Goal: Information Seeking & Learning: Learn about a topic

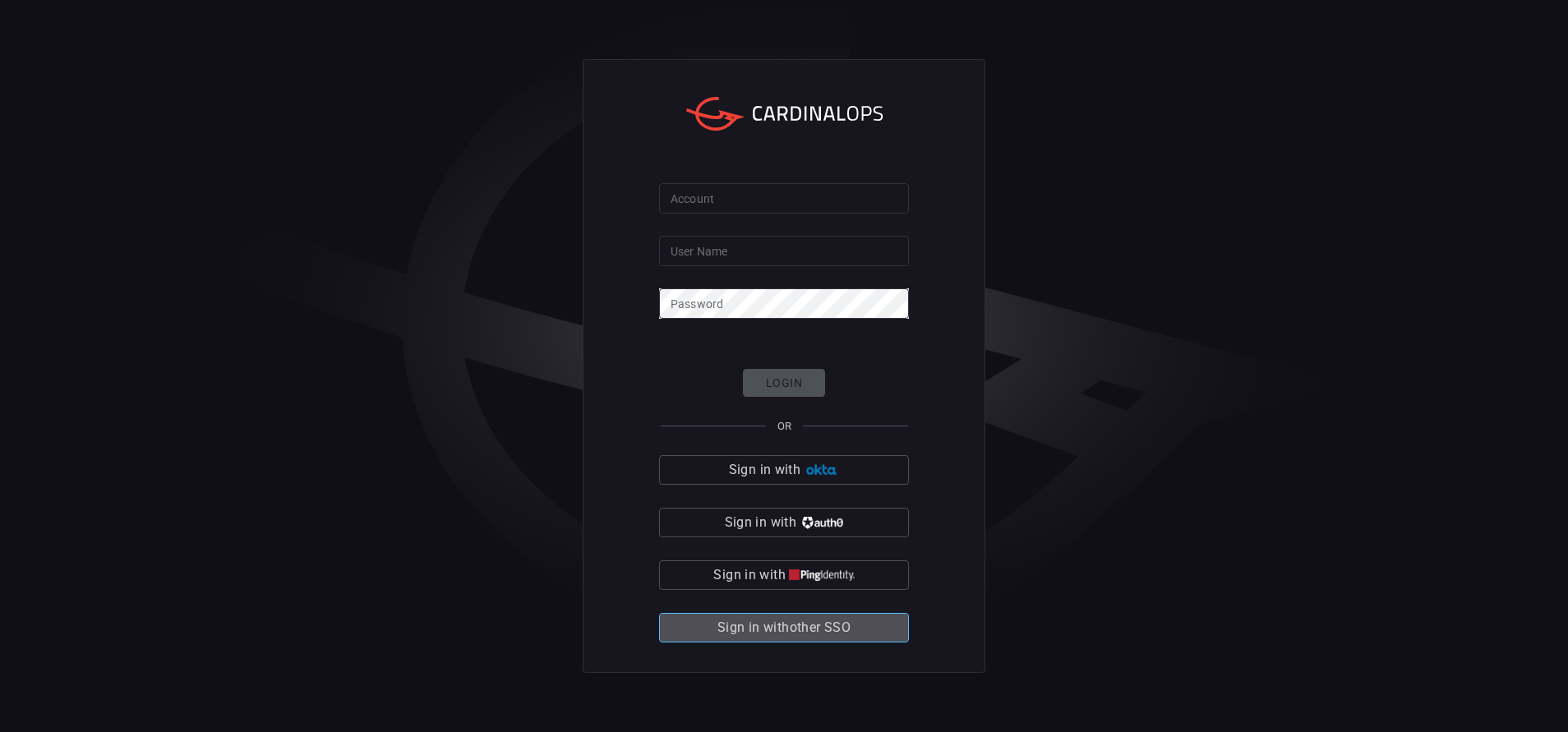
click at [755, 626] on span "Sign in with other SSO" at bounding box center [784, 627] width 133 height 23
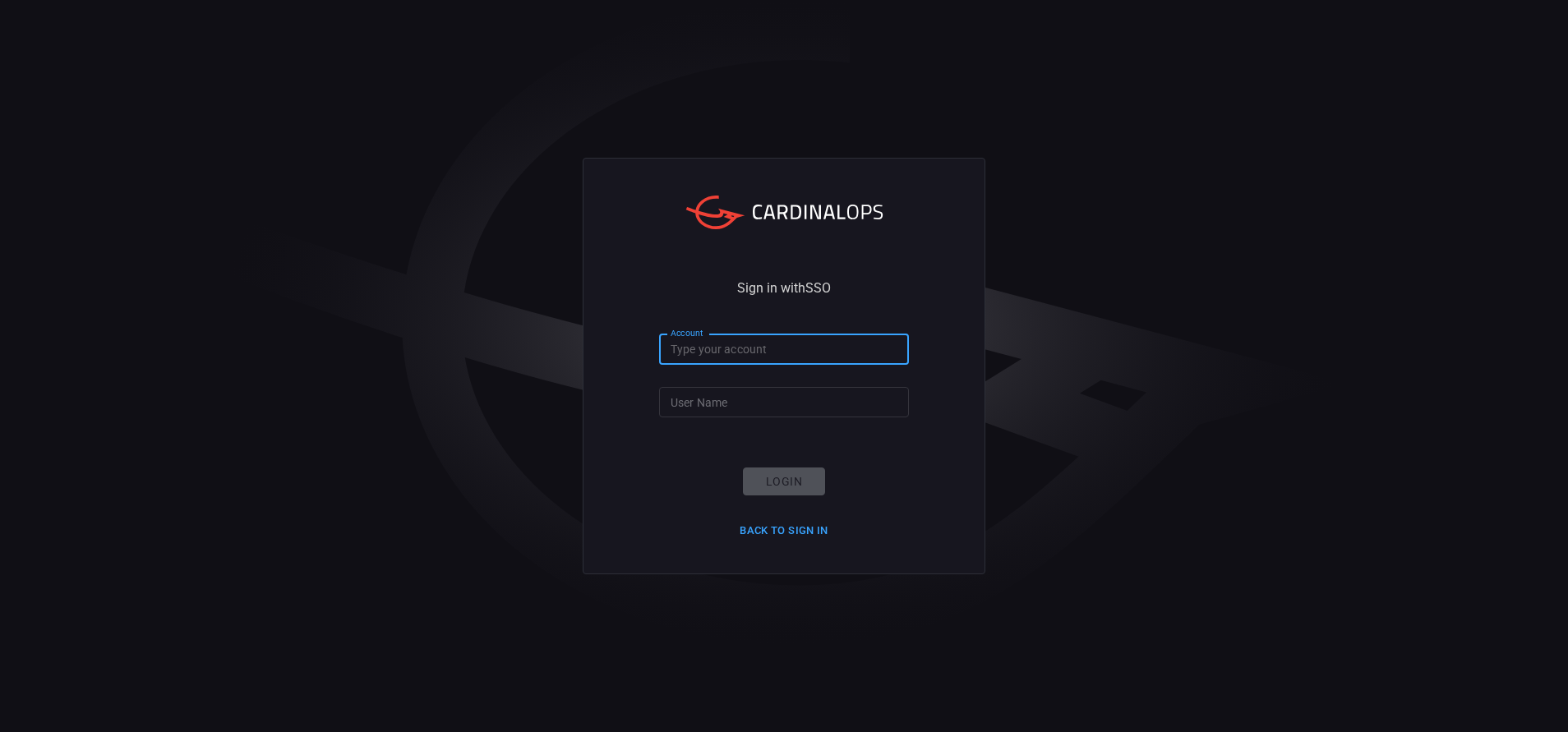
click at [760, 355] on input "Account" at bounding box center [784, 350] width 250 height 30
type input "bakerhughes"
type input "[PERSON_NAME].[PERSON_NAME]"
click at [771, 487] on button "Login" at bounding box center [784, 481] width 82 height 29
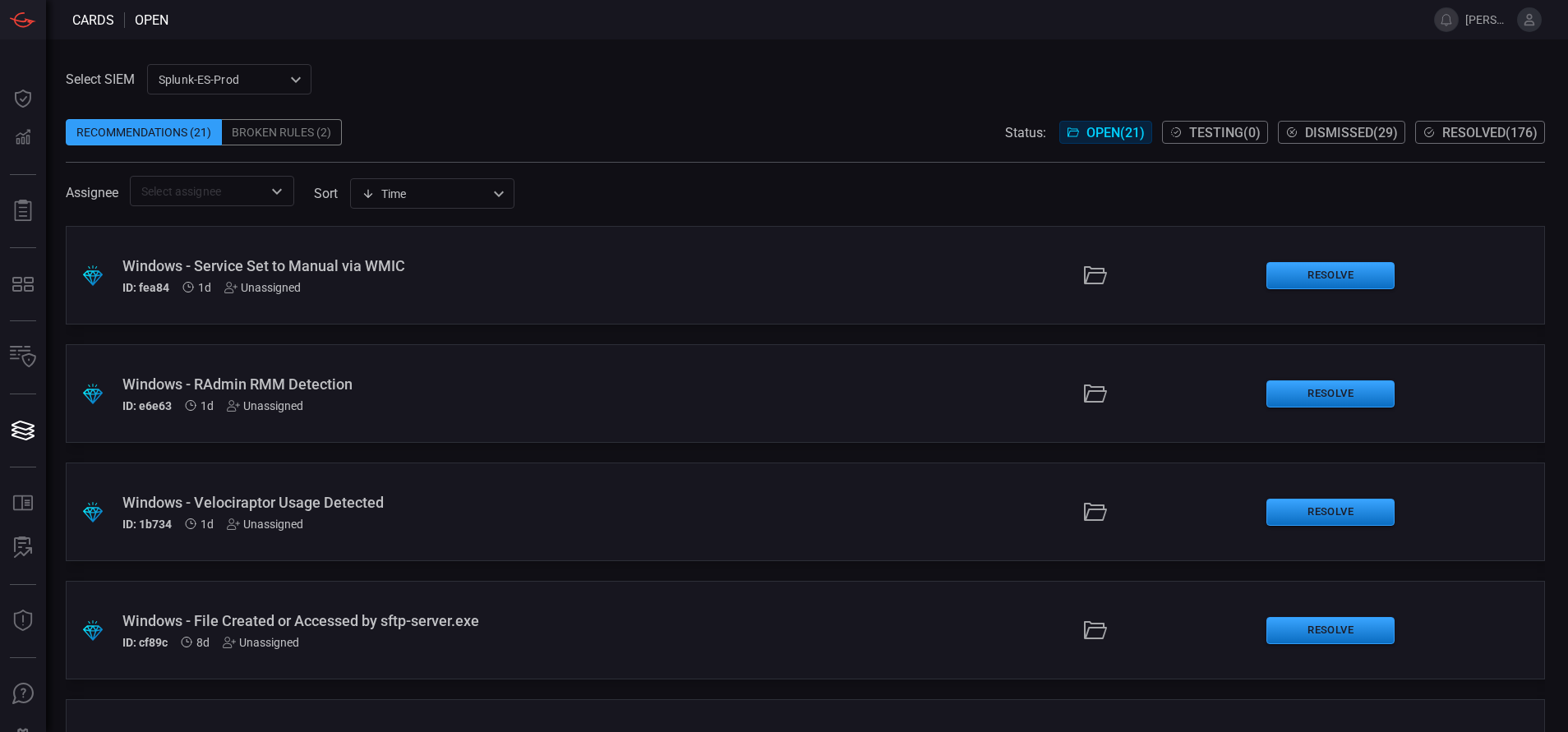
click at [478, 289] on div "ID: fea84 1d Unassigned" at bounding box center [381, 287] width 517 height 13
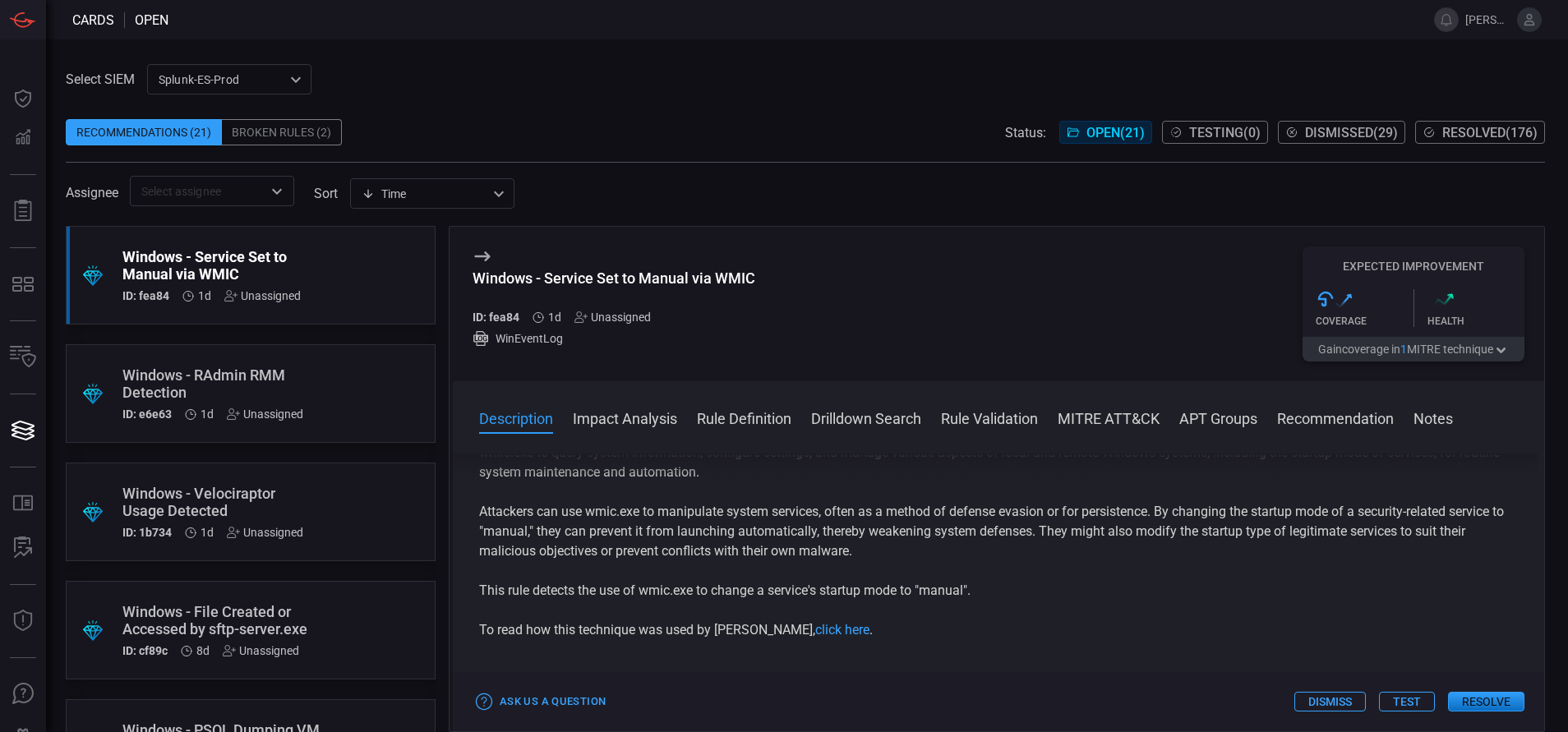
scroll to position [32, 0]
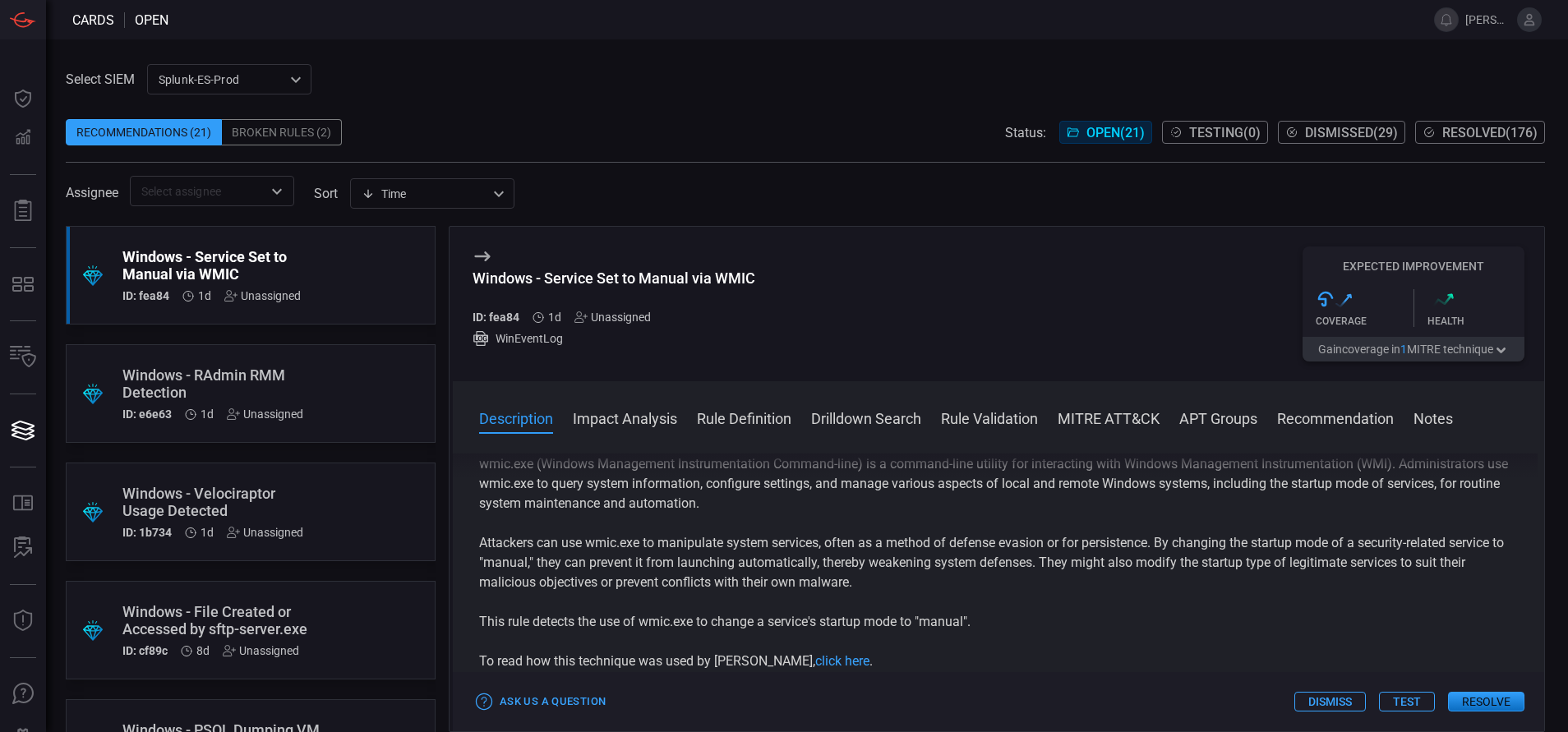
click at [722, 417] on button "Rule Definition" at bounding box center [743, 417] width 94 height 20
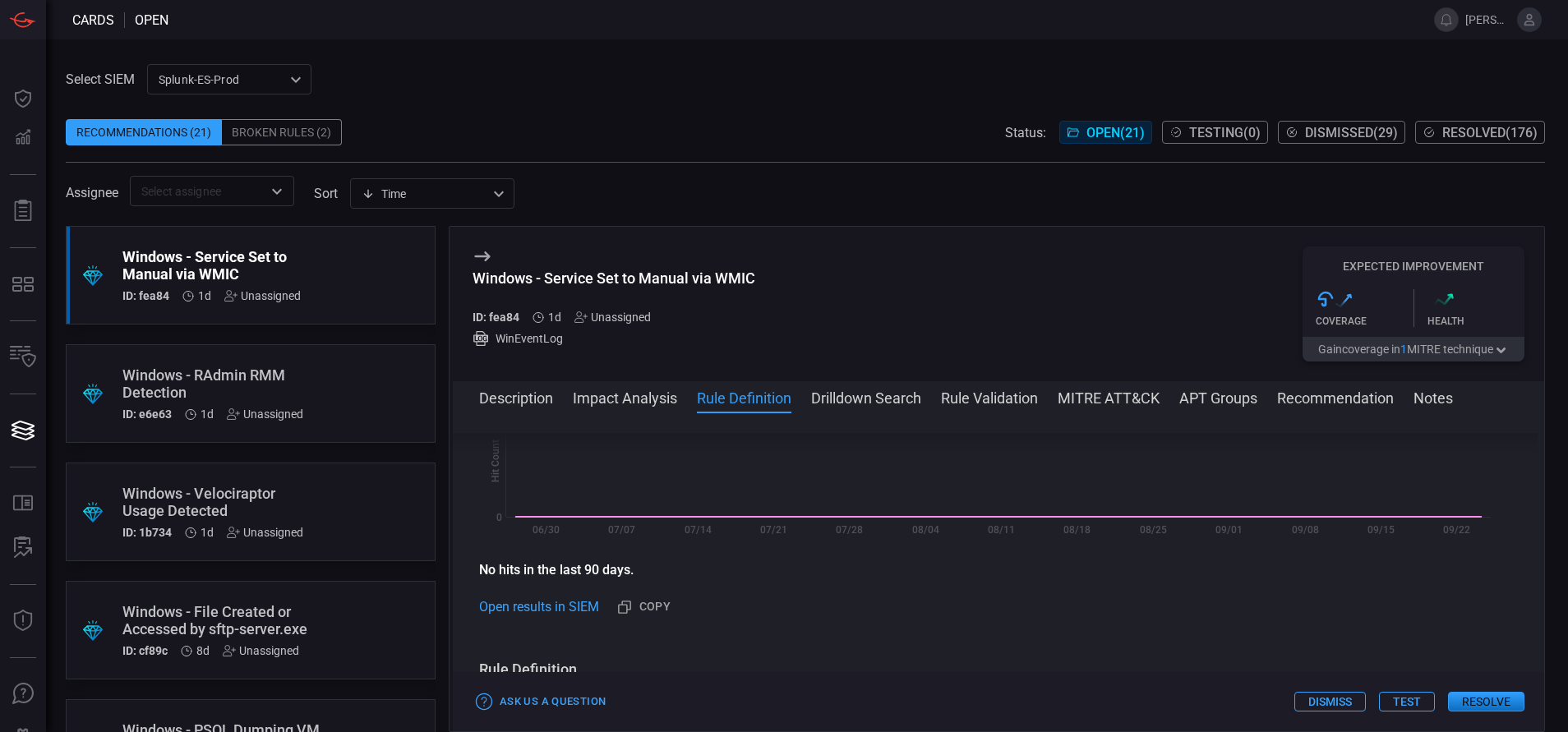
scroll to position [594, 0]
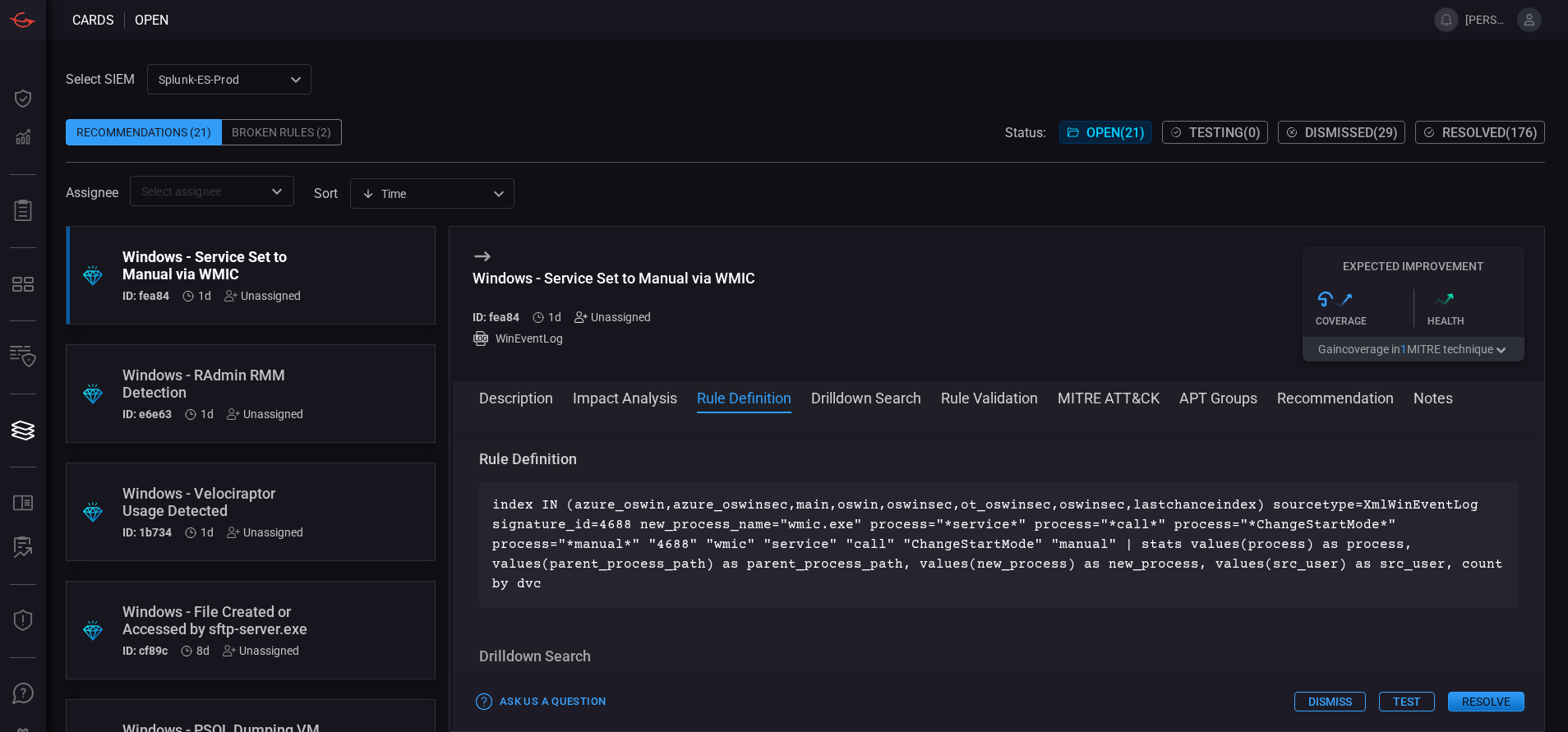
click at [581, 319] on icon at bounding box center [578, 318] width 8 height 10
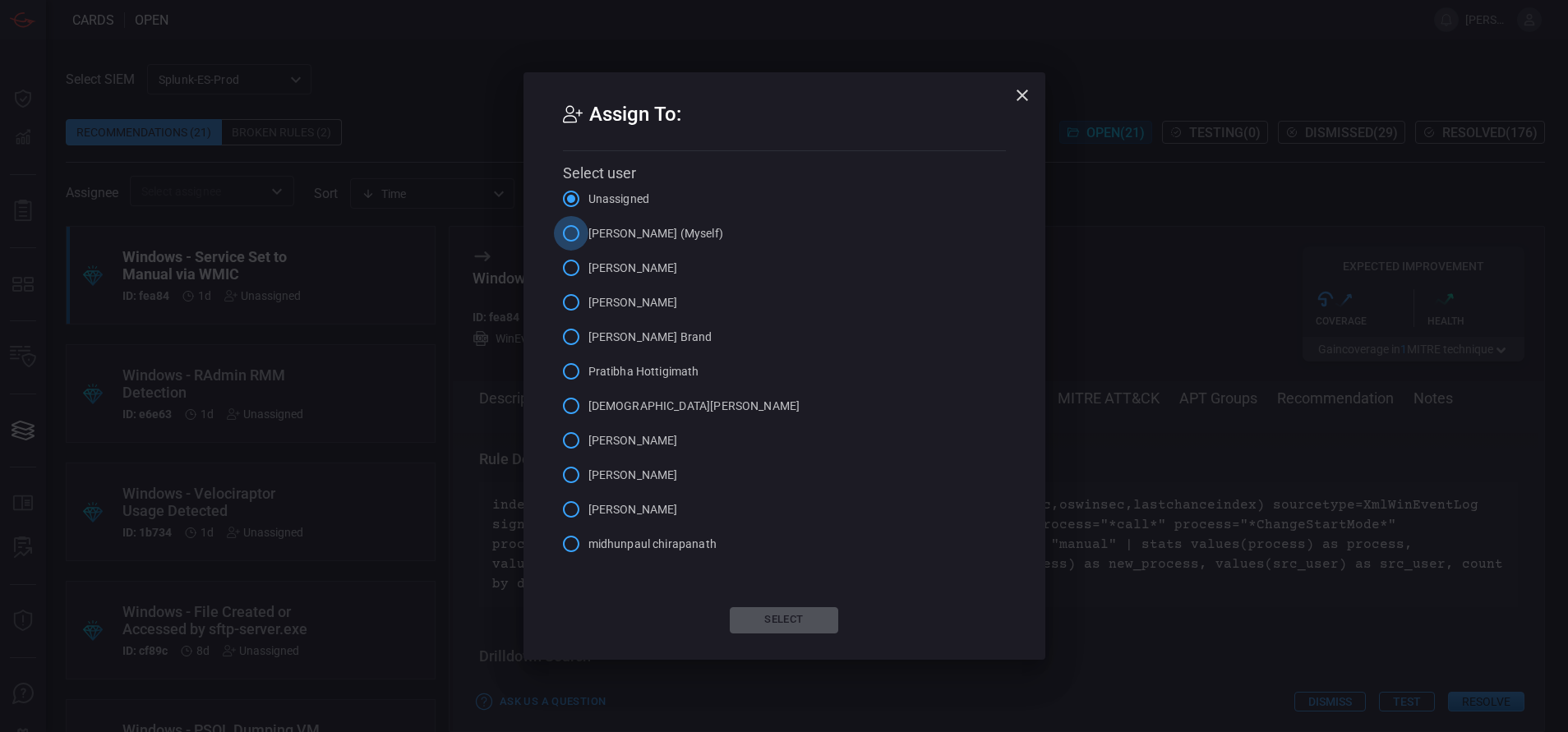
click at [575, 234] on input "[PERSON_NAME] (Myself)" at bounding box center [571, 234] width 35 height 35
click at [783, 612] on button "Select" at bounding box center [783, 620] width 108 height 26
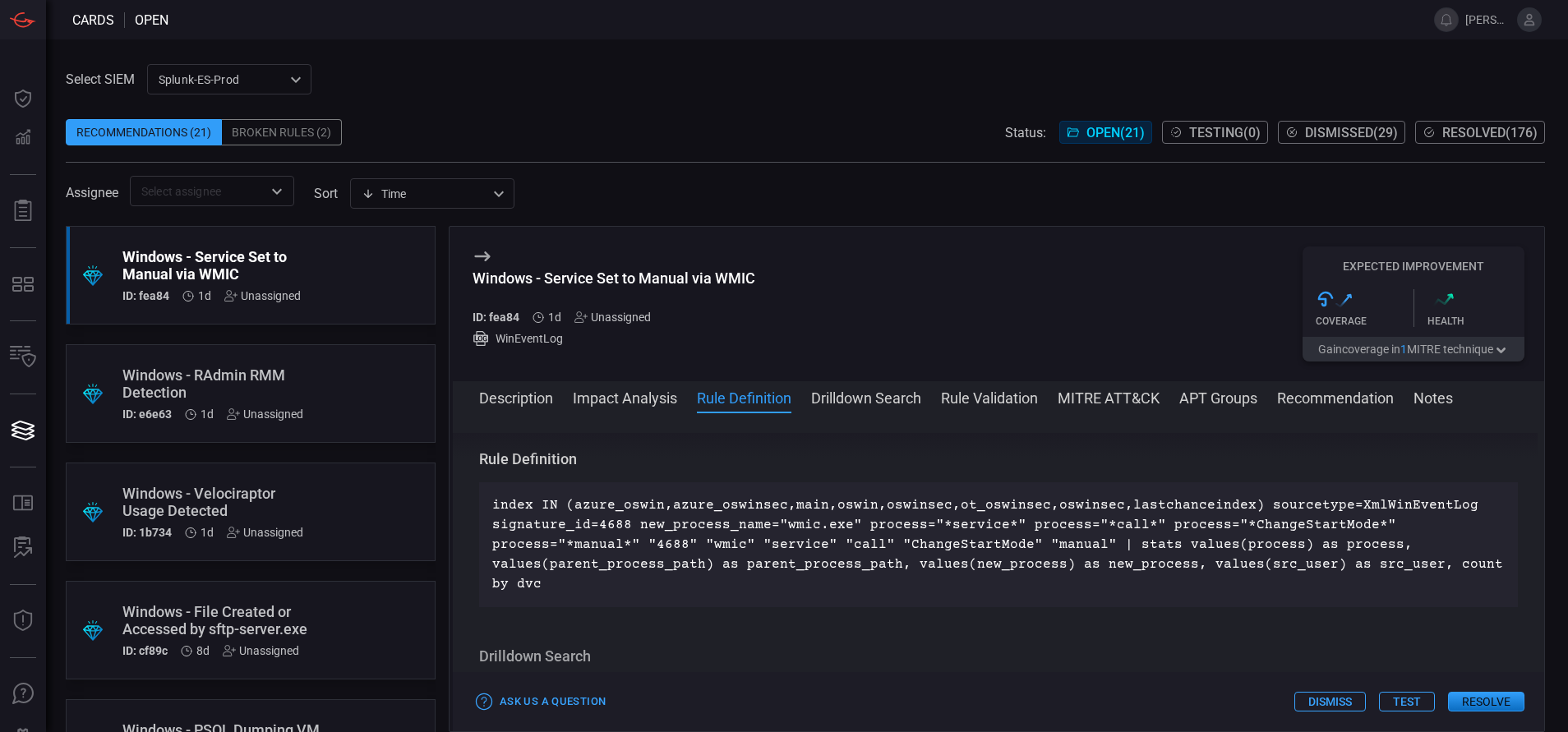
scroll to position [0, 0]
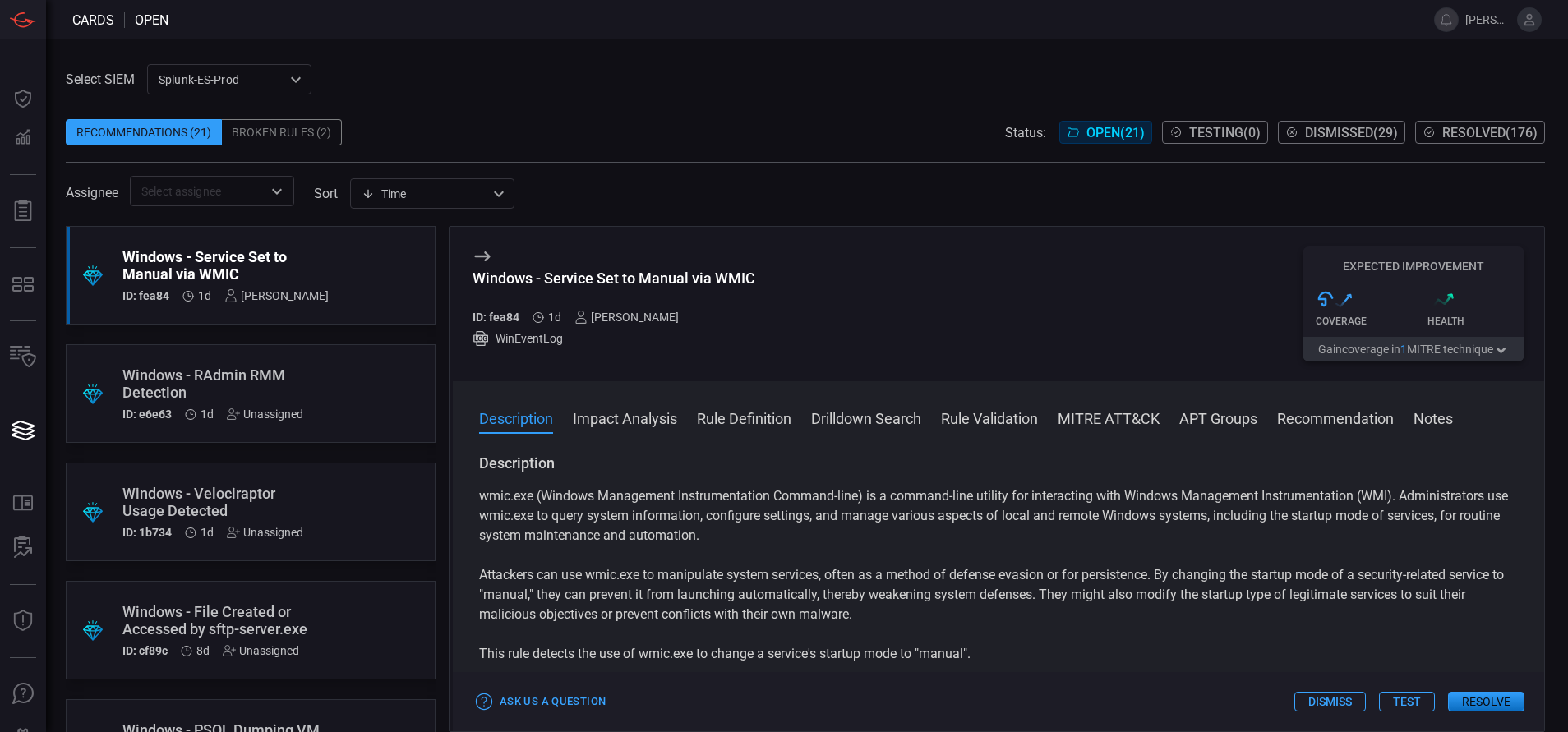
click at [222, 395] on div "Windows - RAdmin RMM Detection" at bounding box center [220, 384] width 194 height 35
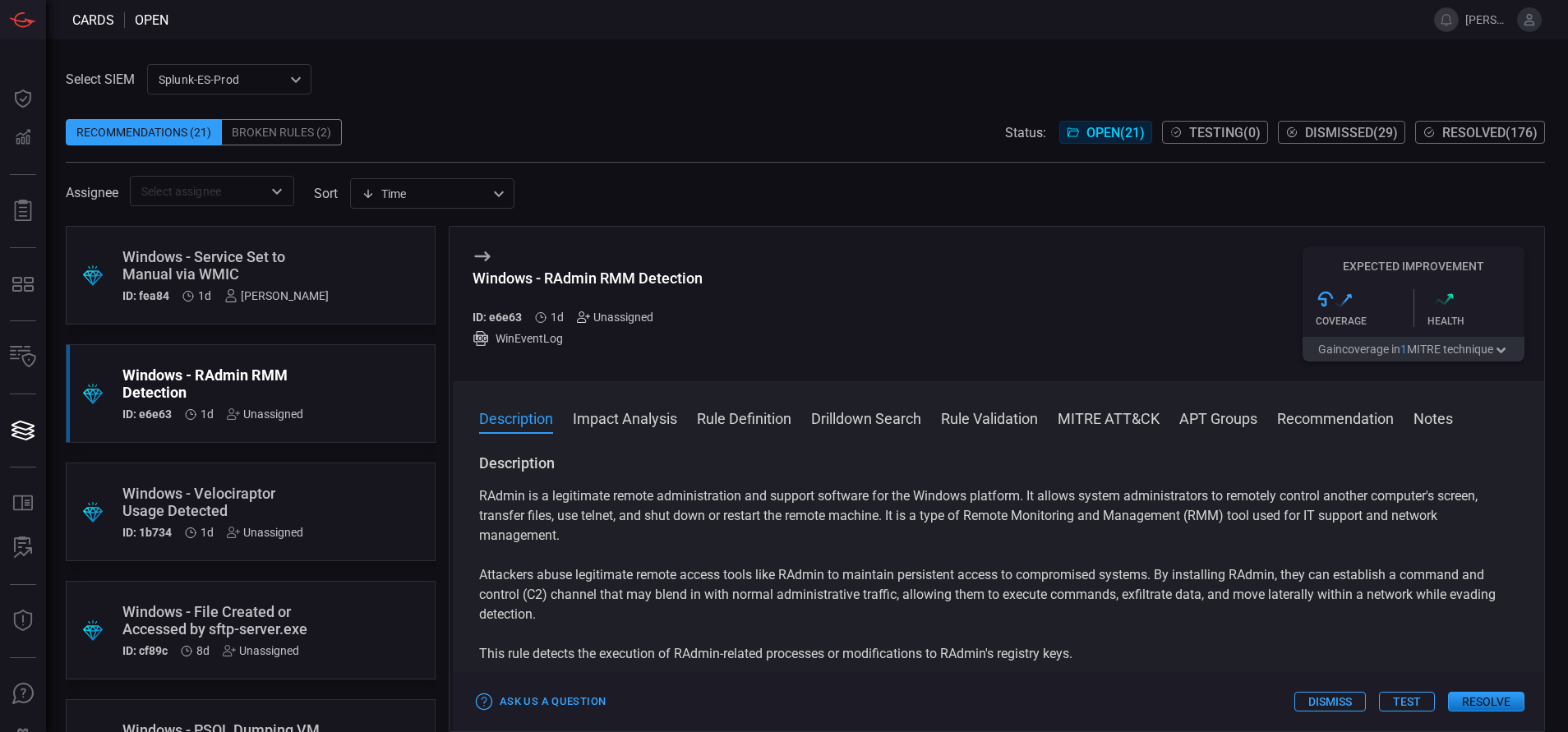
click at [580, 318] on icon at bounding box center [581, 318] width 8 height 10
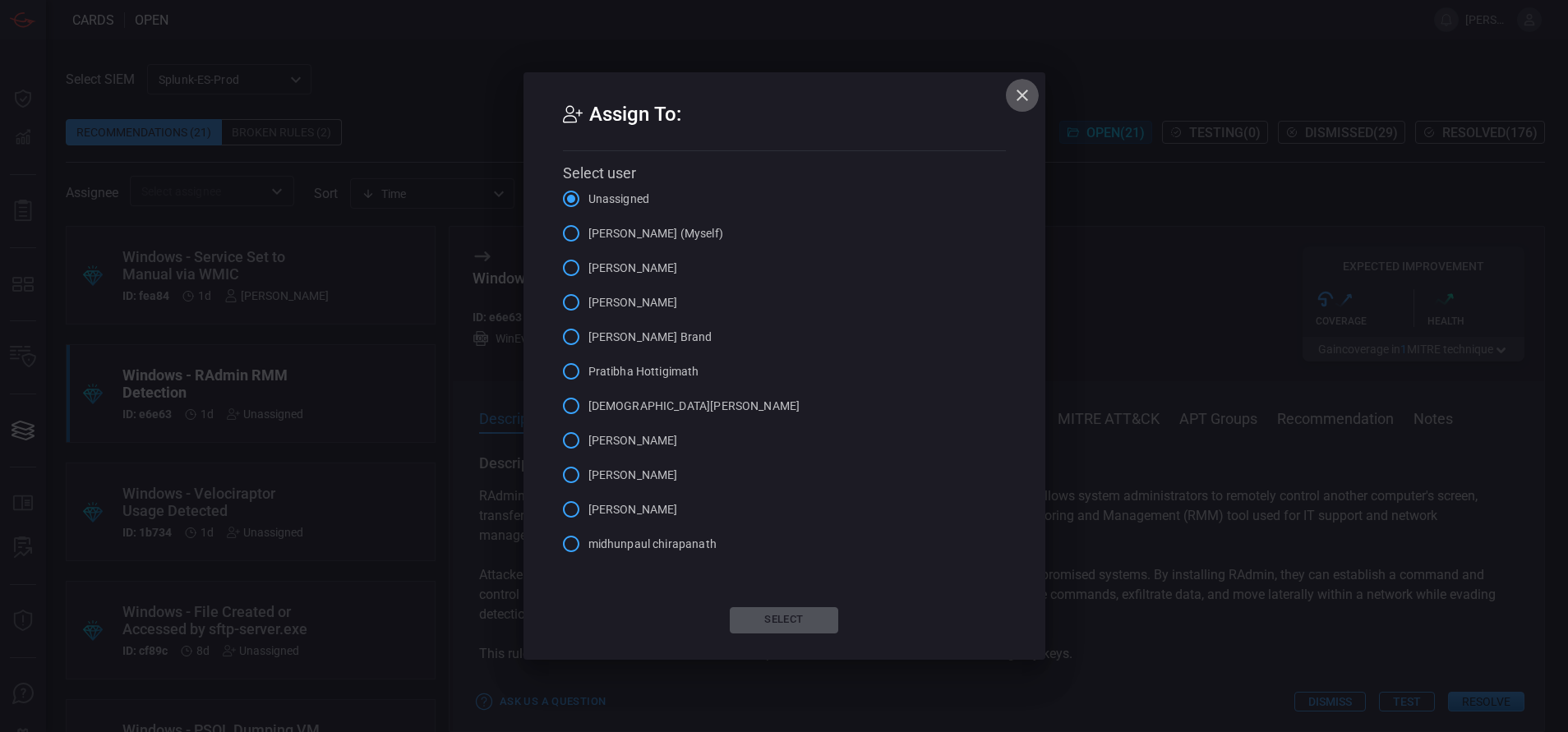
click at [1024, 95] on icon "button" at bounding box center [1022, 95] width 20 height 20
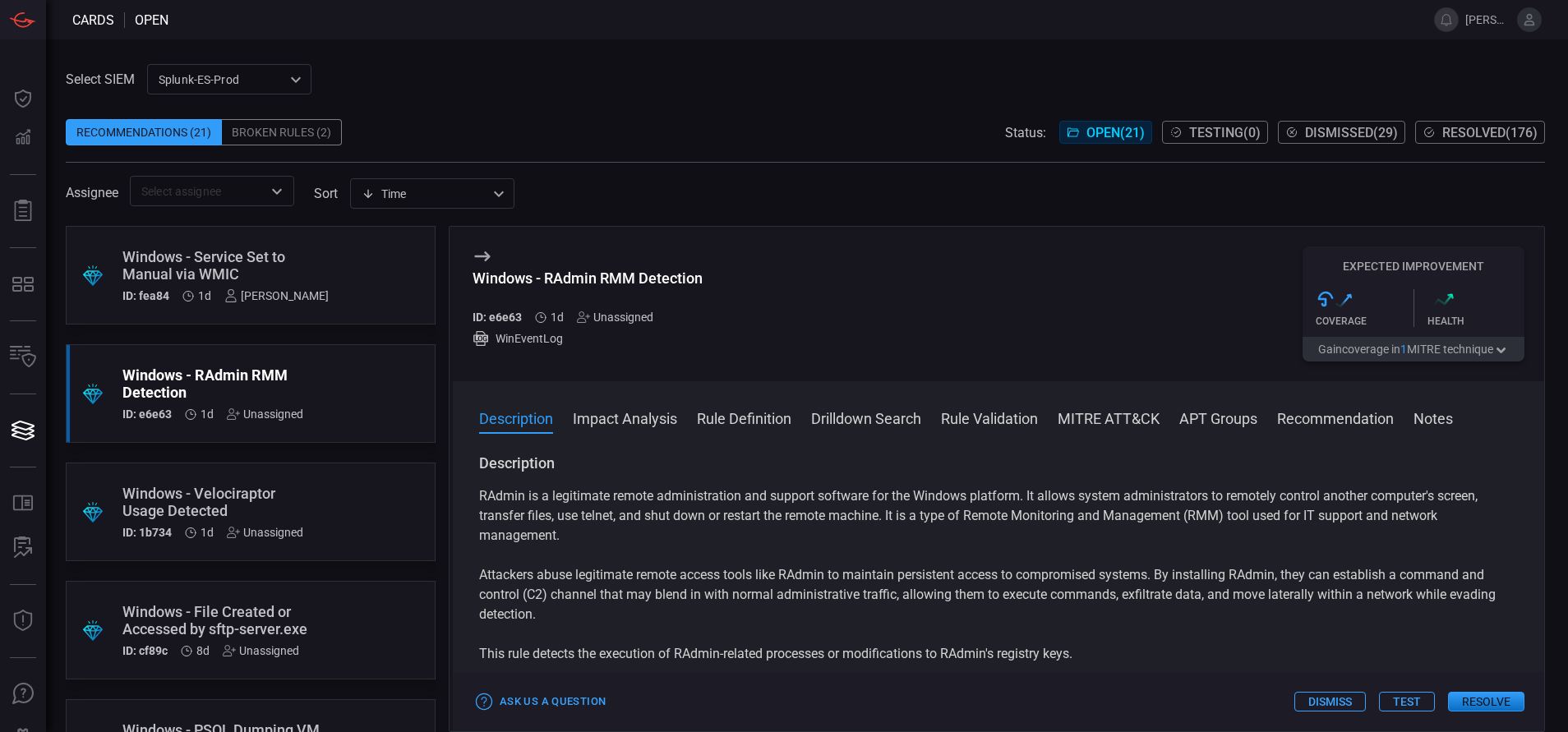
click at [790, 418] on button "Rule Definition" at bounding box center [743, 417] width 94 height 20
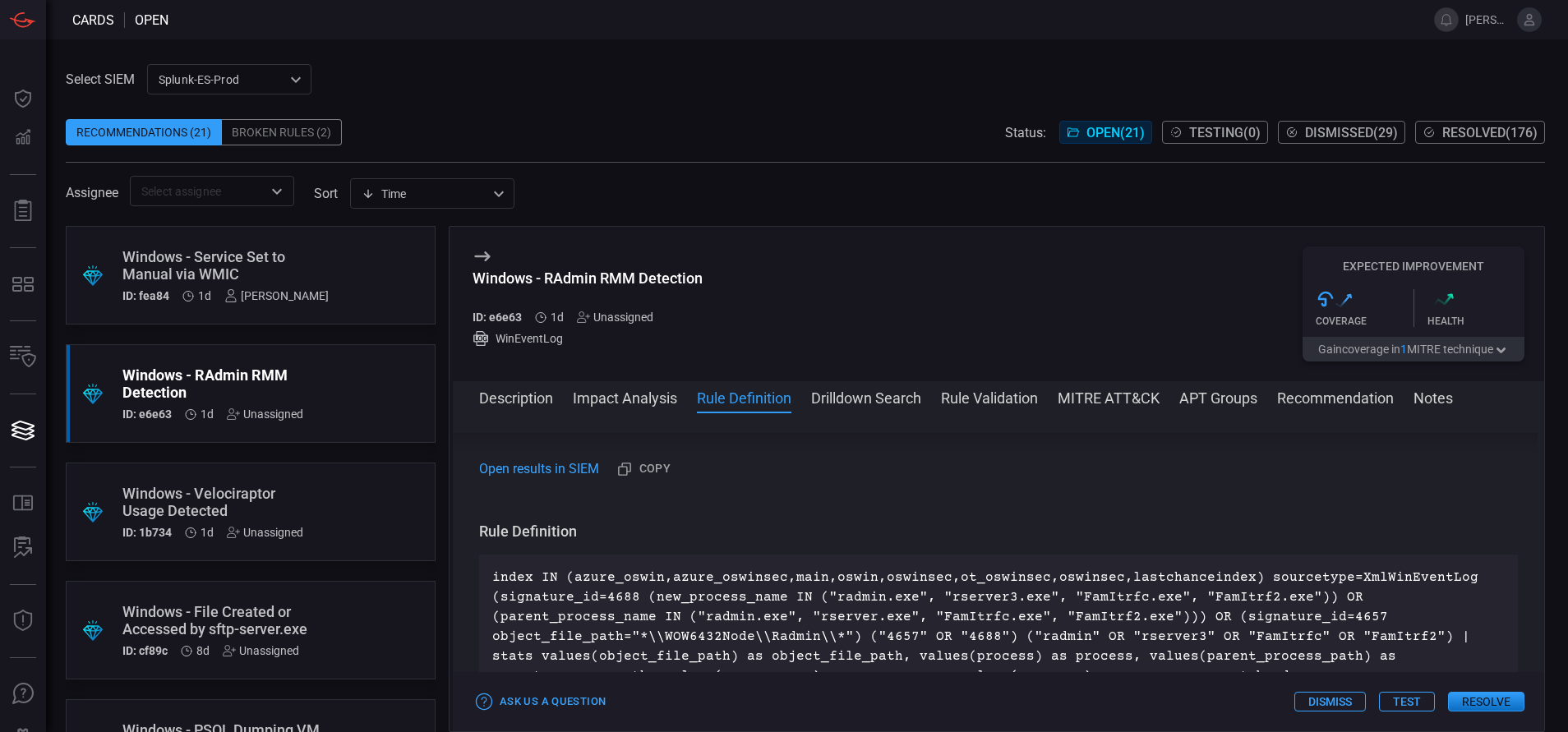
scroll to position [886, 0]
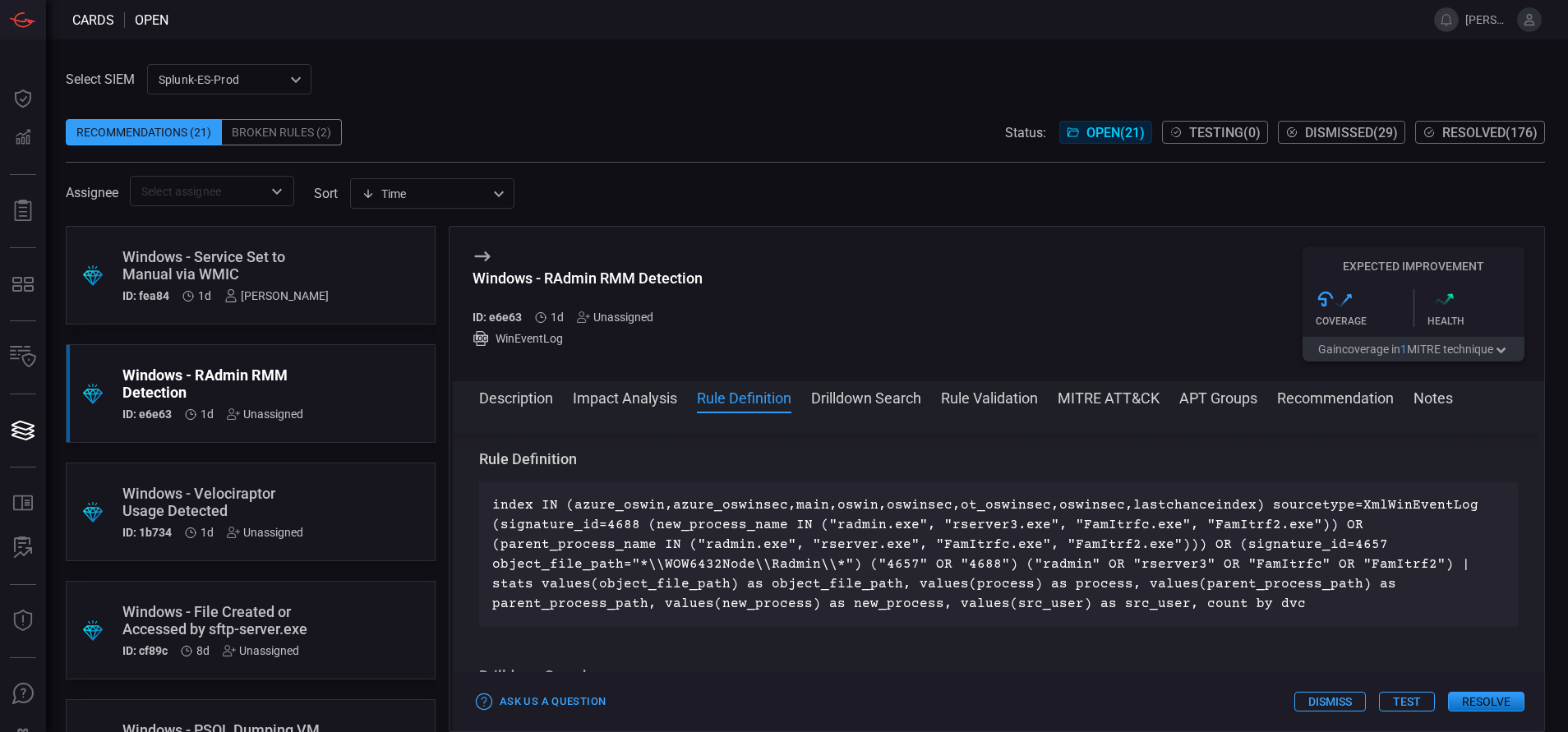
click at [990, 387] on button "Rule Validation" at bounding box center [989, 396] width 97 height 20
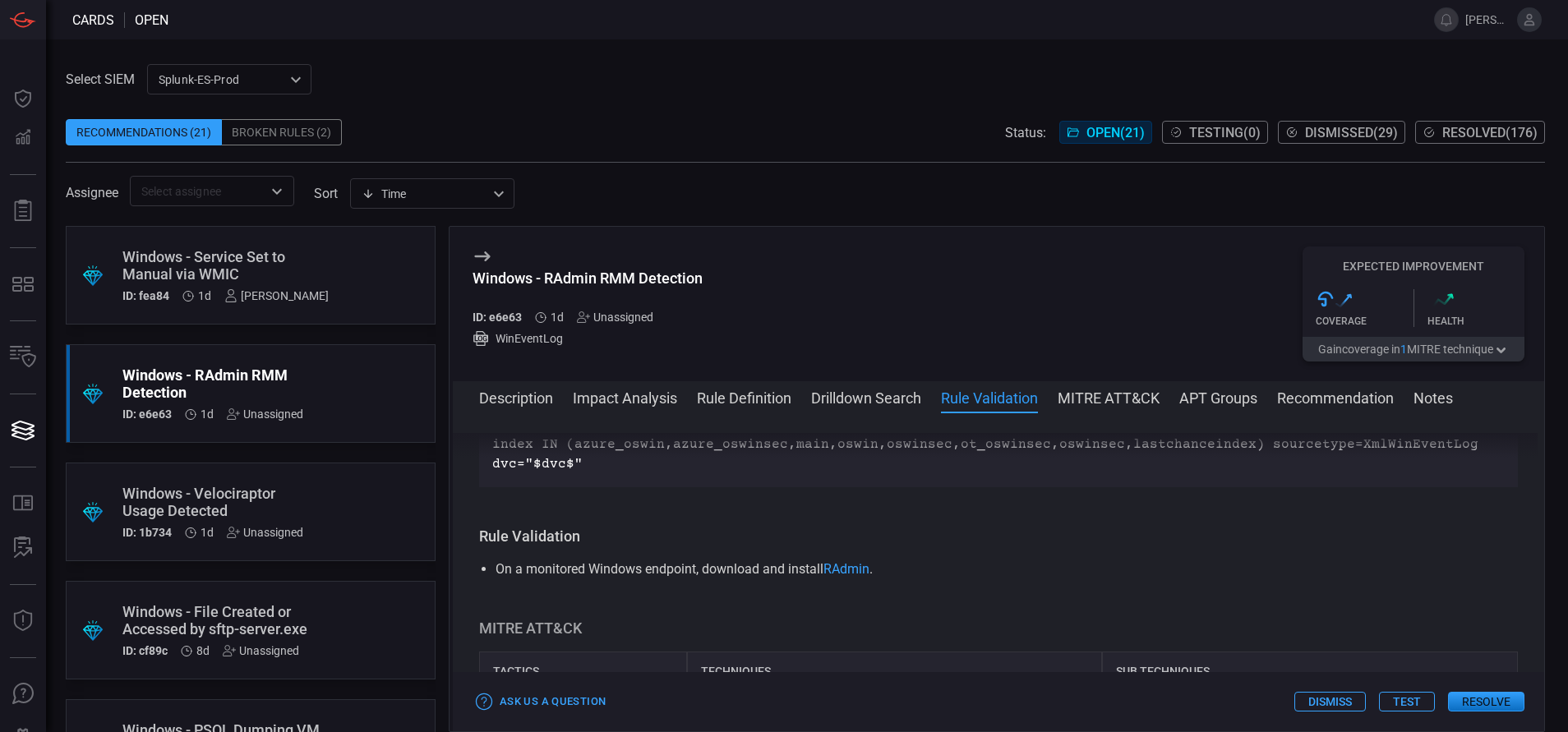
scroll to position [1241, 0]
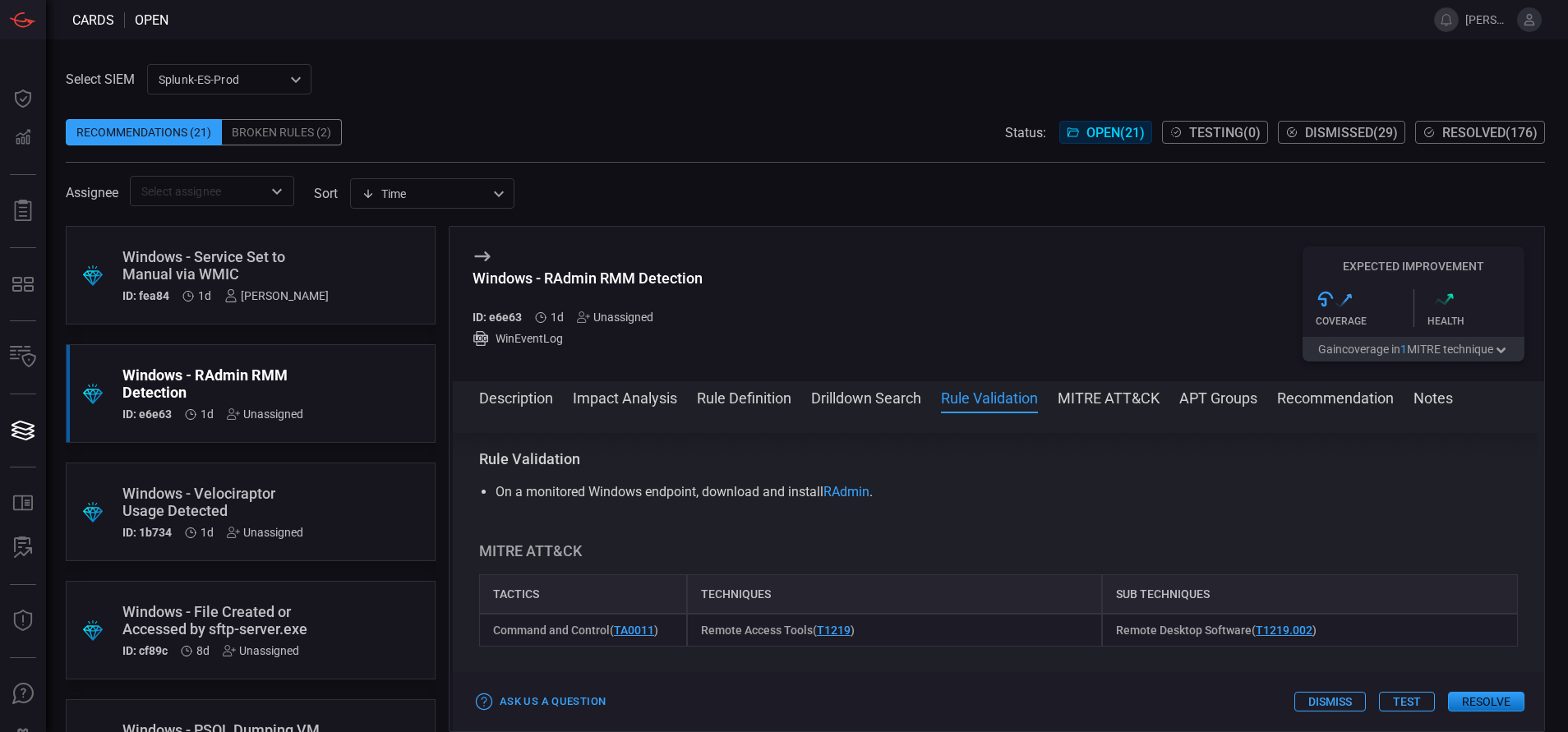
click at [324, 497] on div ".suggested_cards_icon{fill:url(#suggested_cards_icon);} Windows - Velociraptor …" at bounding box center [250, 512] width 370 height 99
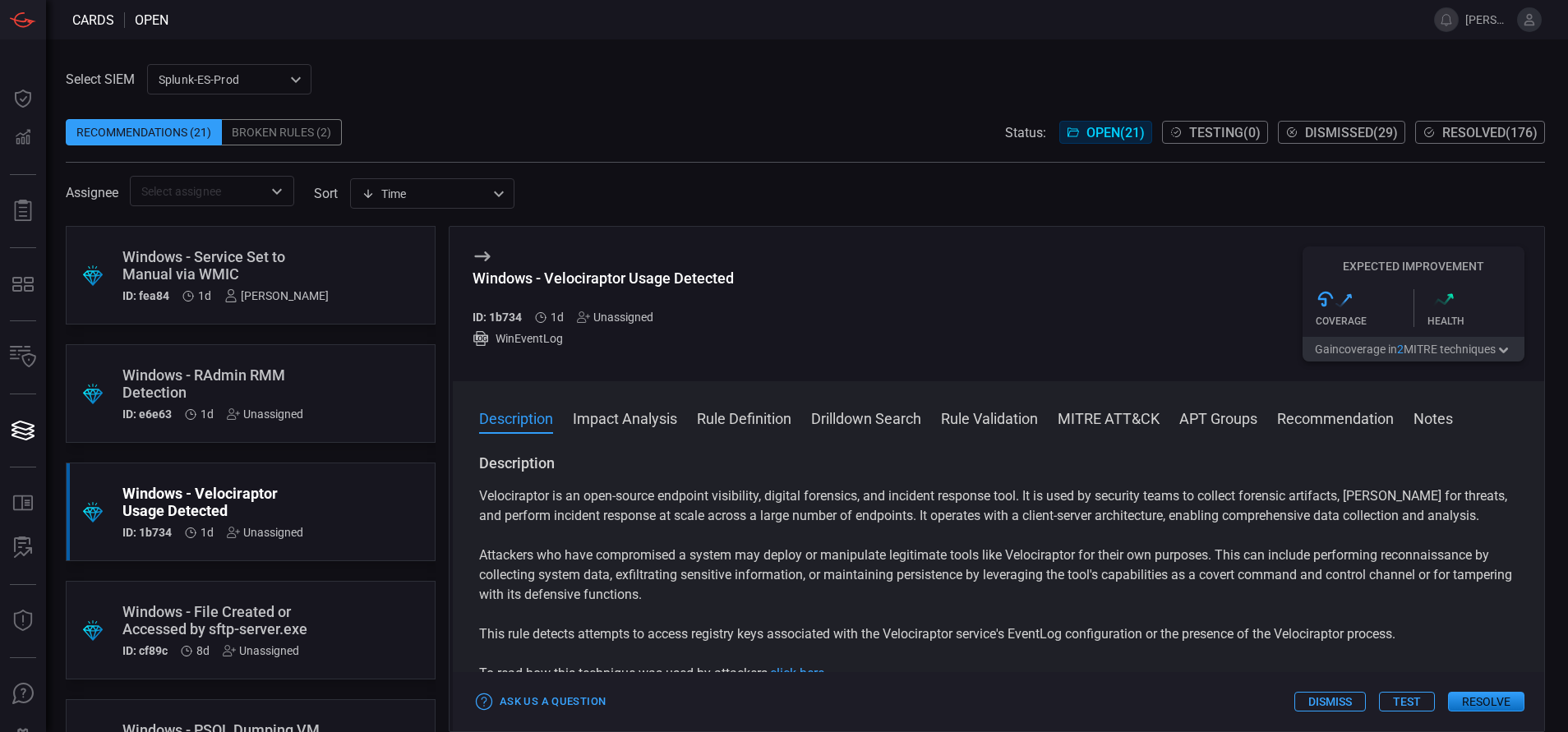
click at [732, 416] on button "Rule Definition" at bounding box center [743, 417] width 94 height 20
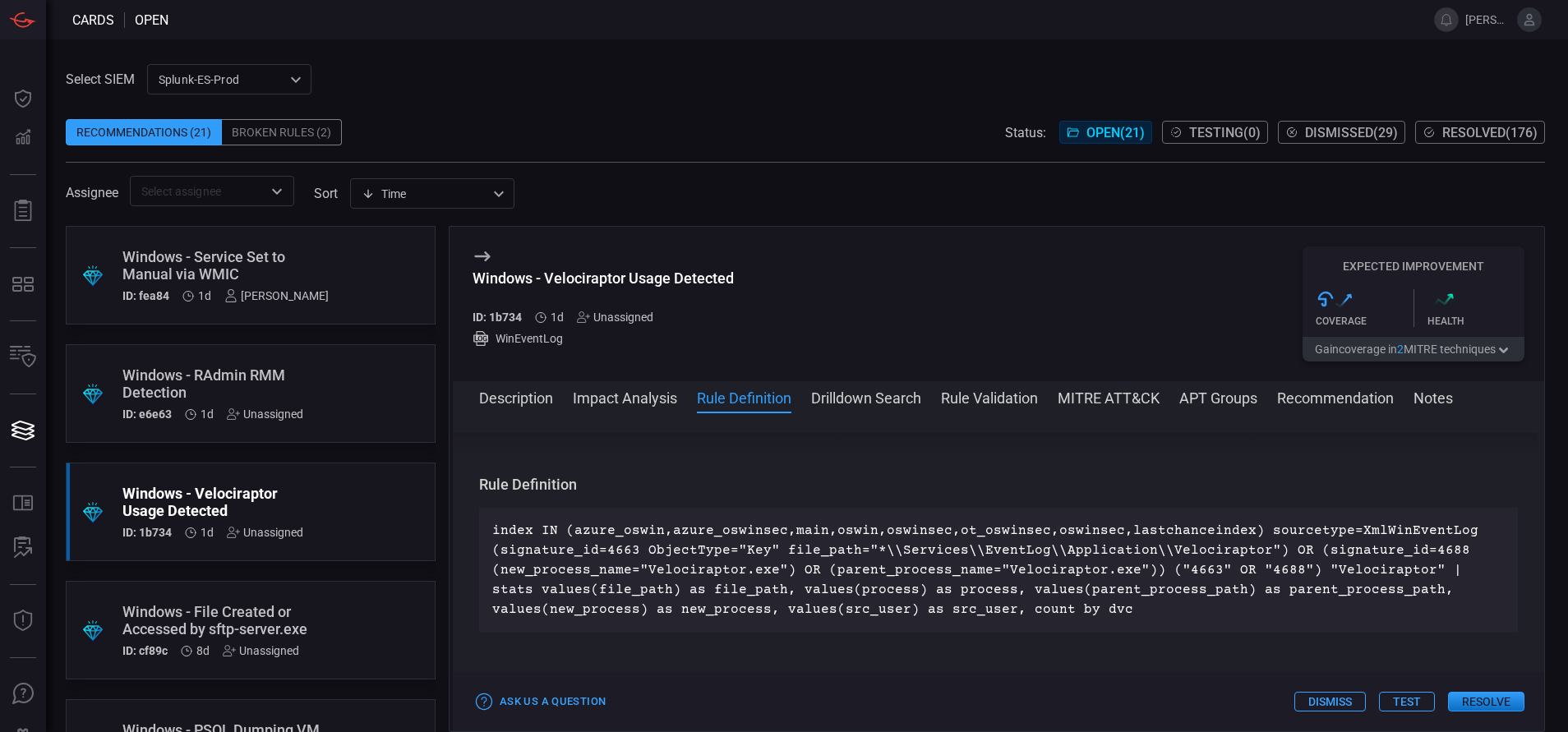
scroll to position [575, 0]
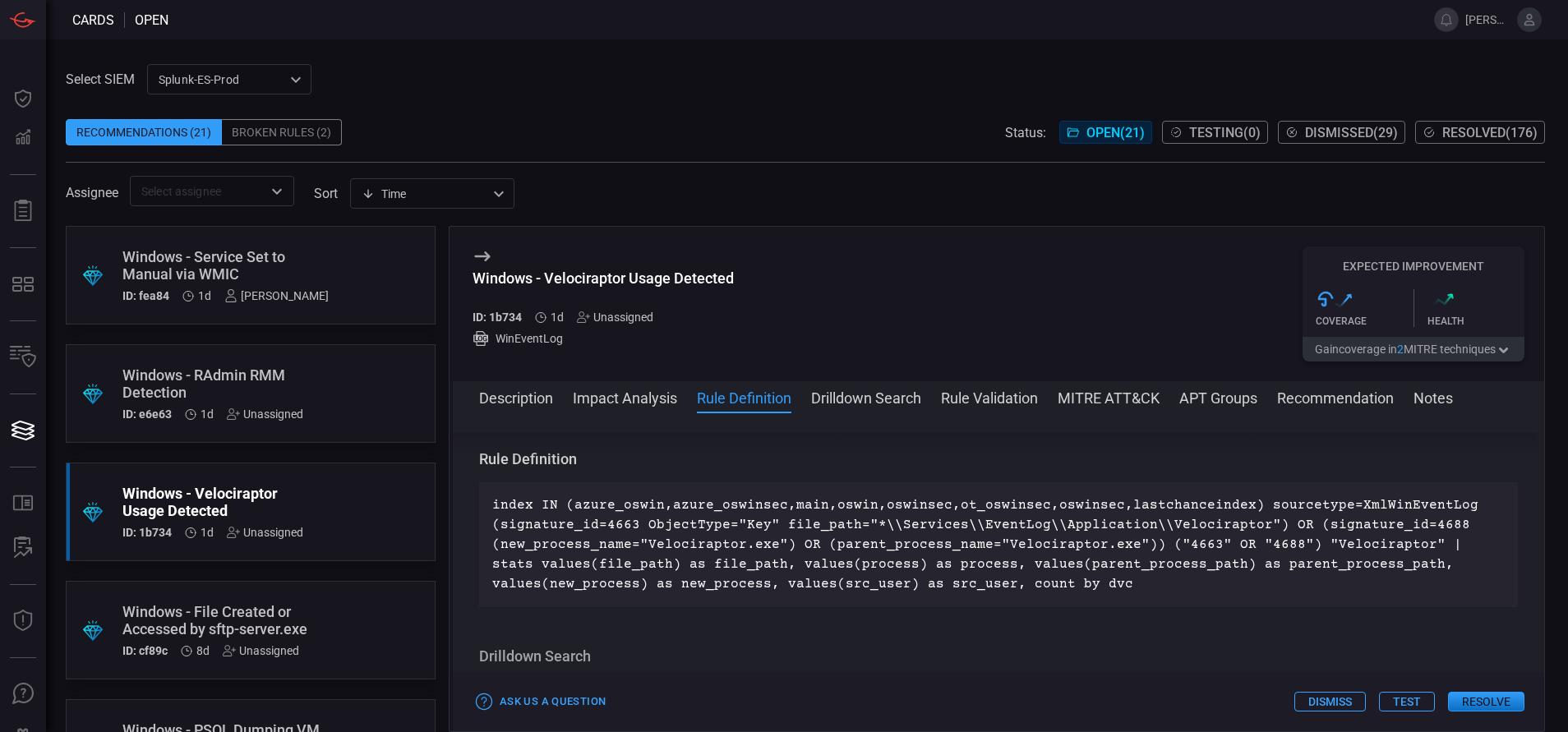
click at [267, 182] on div at bounding box center [276, 191] width 22 height 23
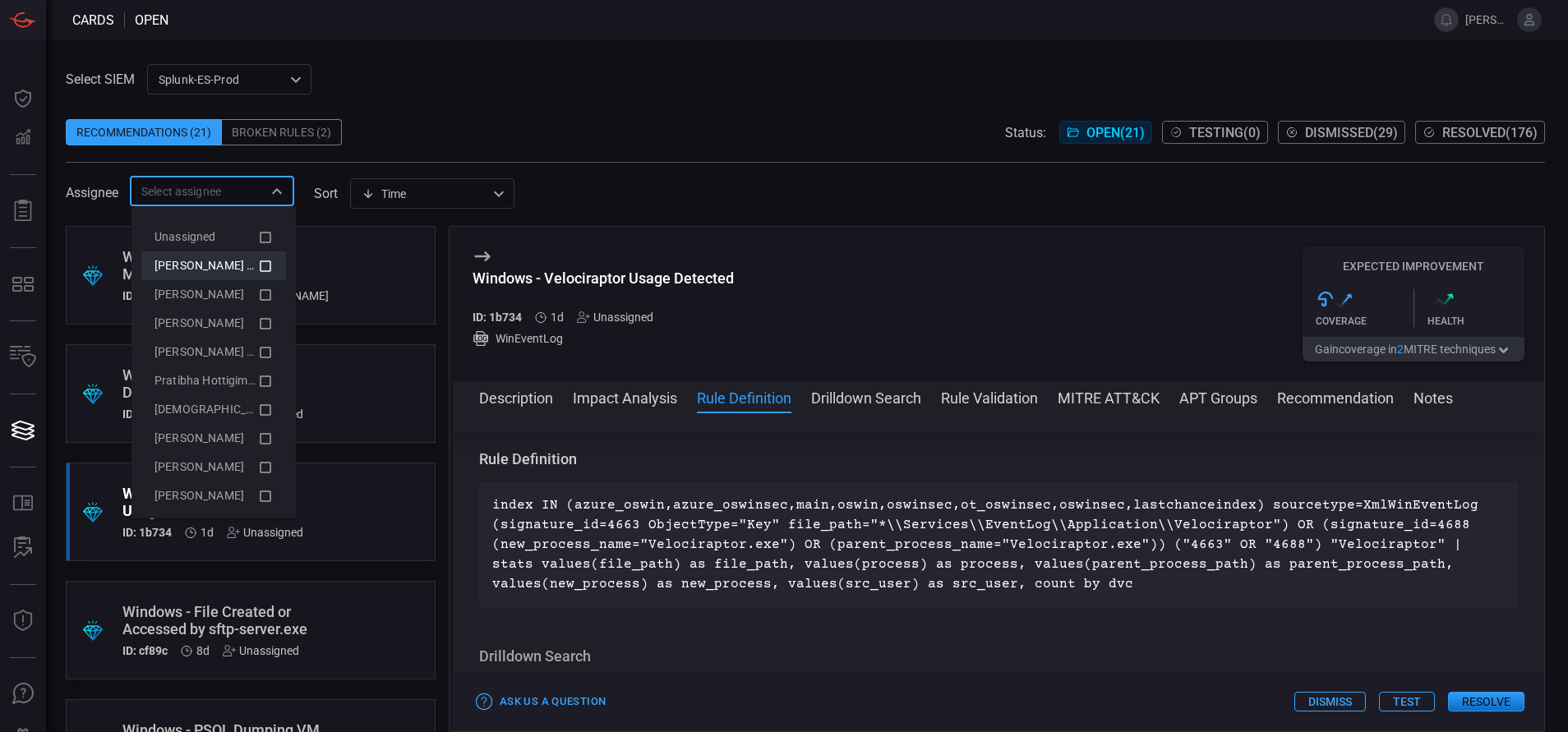
click at [258, 266] on icon at bounding box center [265, 266] width 15 height 20
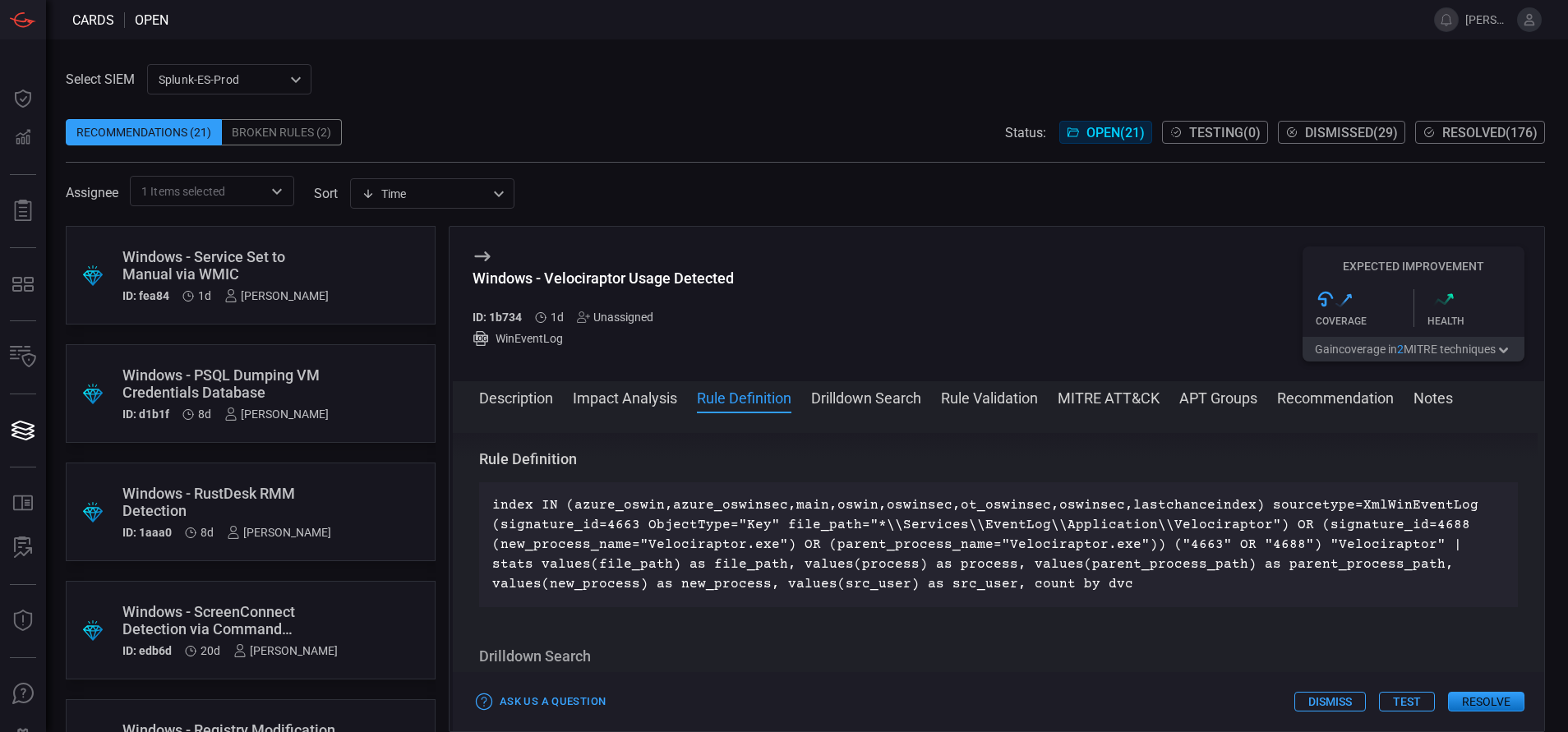
click at [479, 108] on span at bounding box center [805, 106] width 1479 height 24
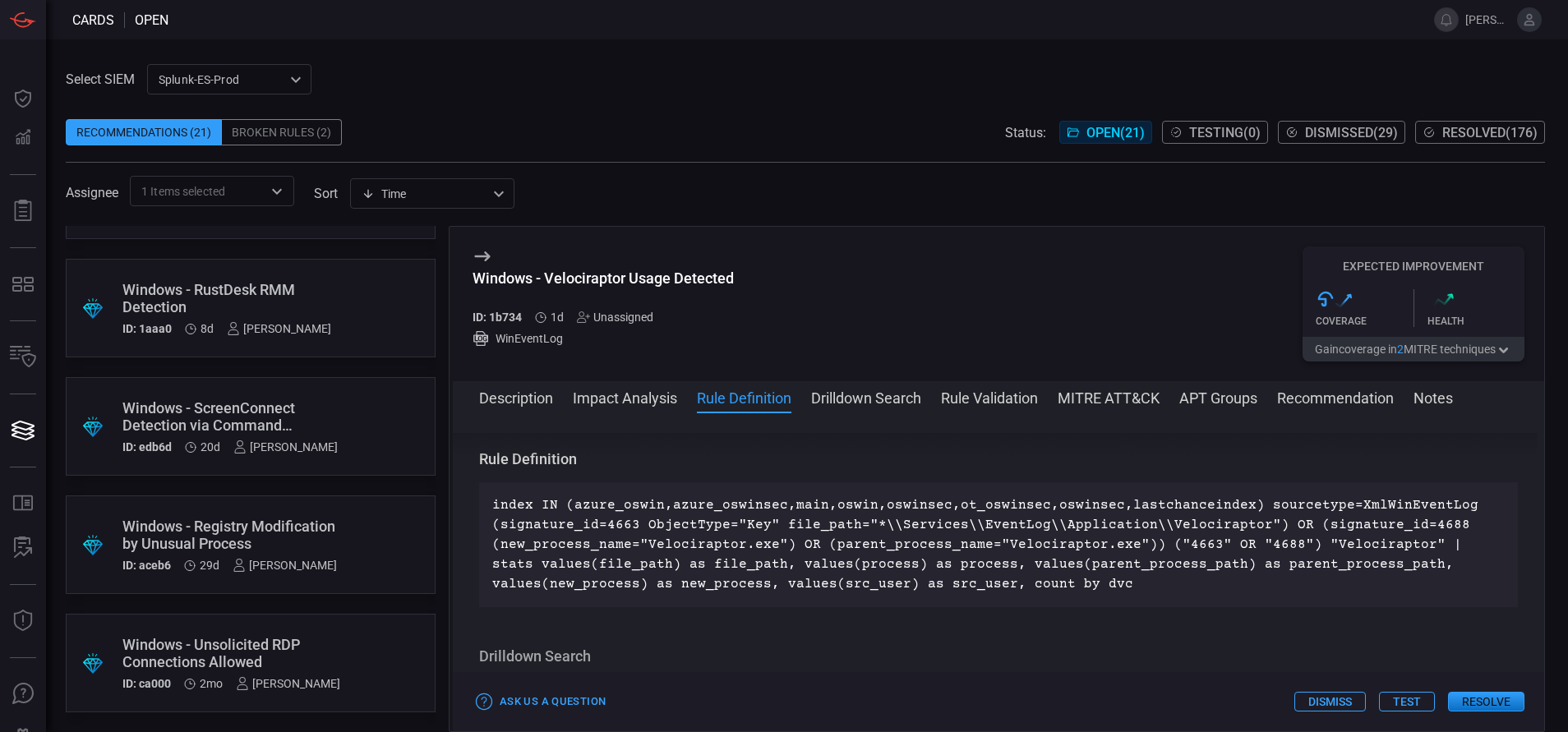
click at [332, 651] on div "Windows - Unsolicited RDP Connections Allowed" at bounding box center [232, 653] width 218 height 35
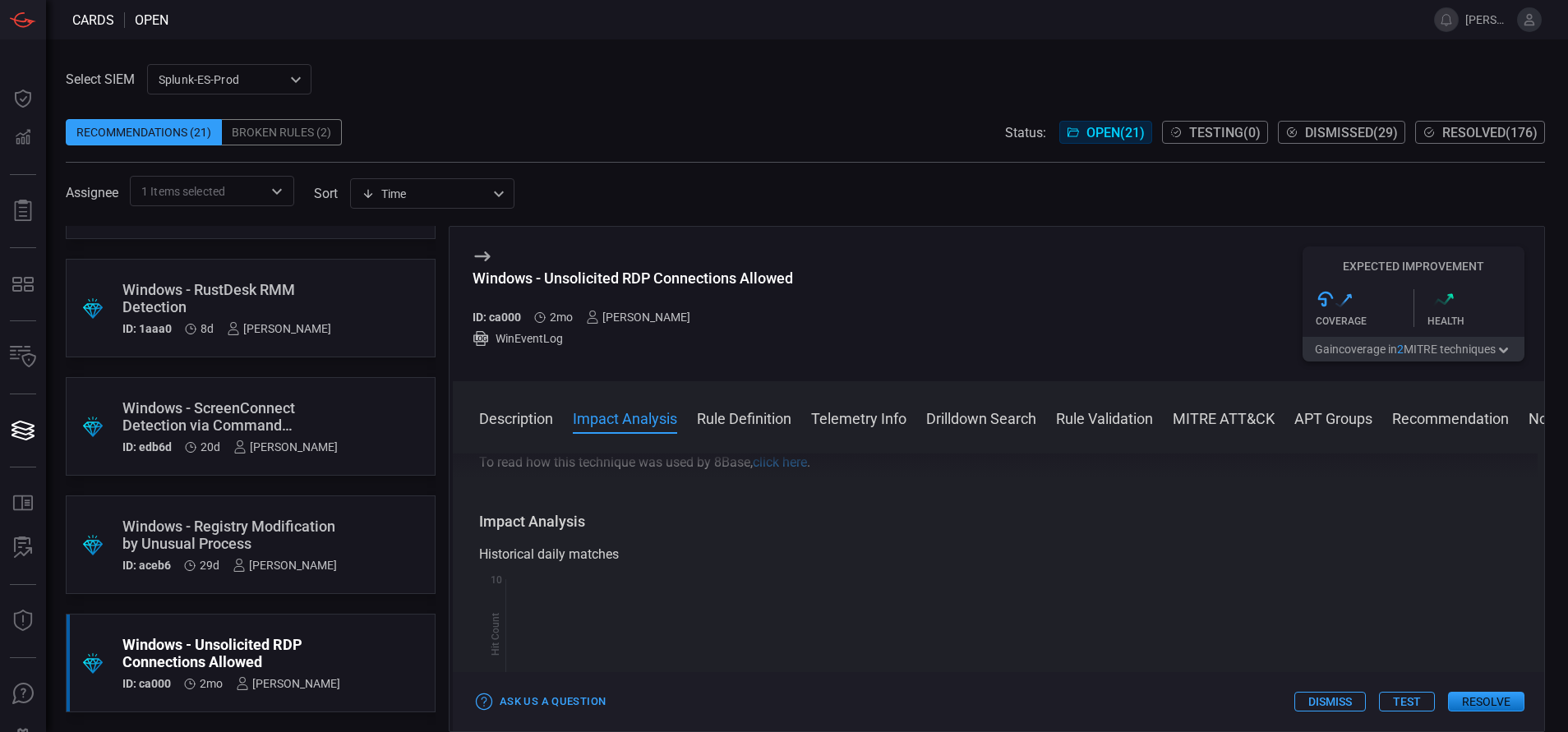
scroll to position [212, 0]
click at [728, 424] on button "Rule Definition" at bounding box center [743, 417] width 94 height 20
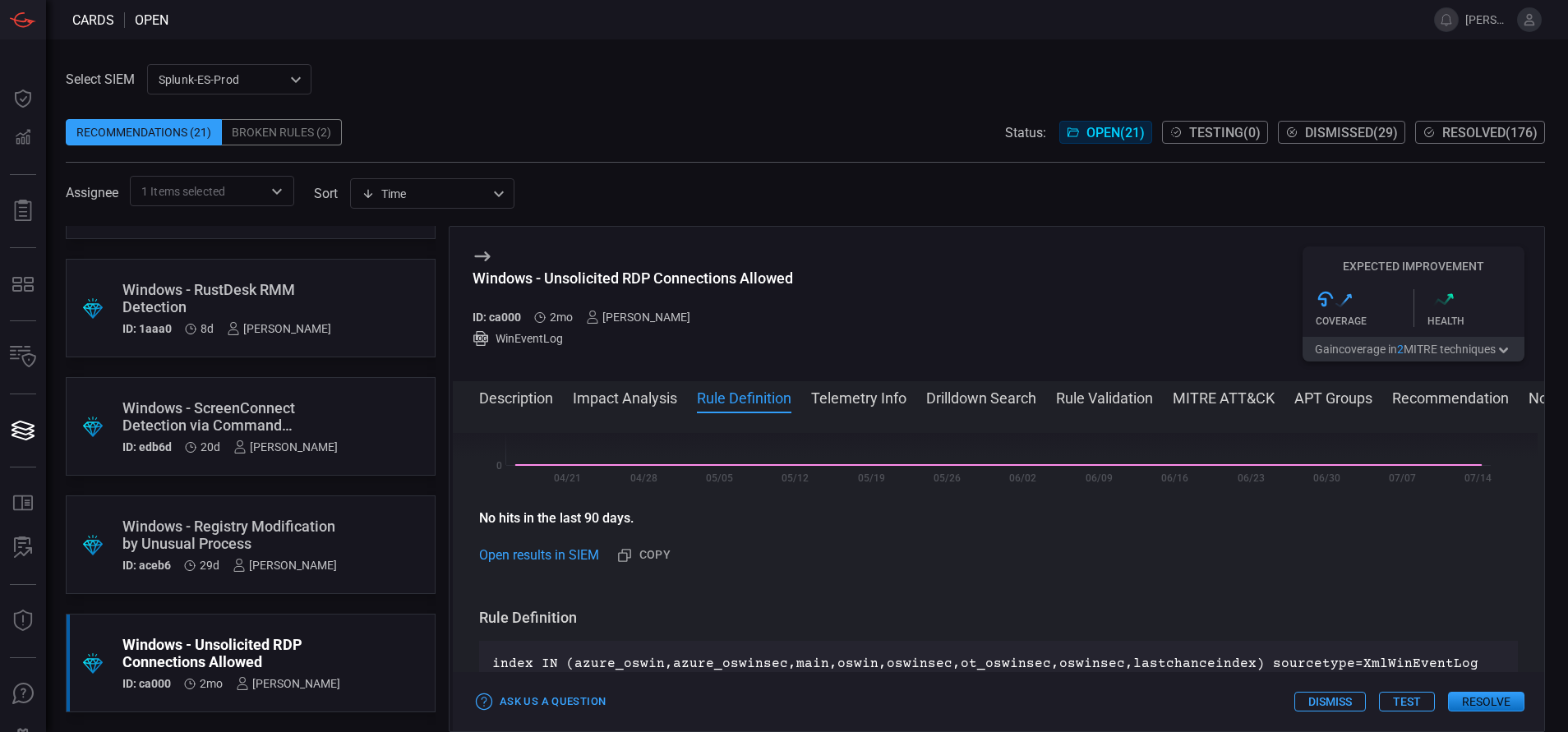
scroll to position [575, 0]
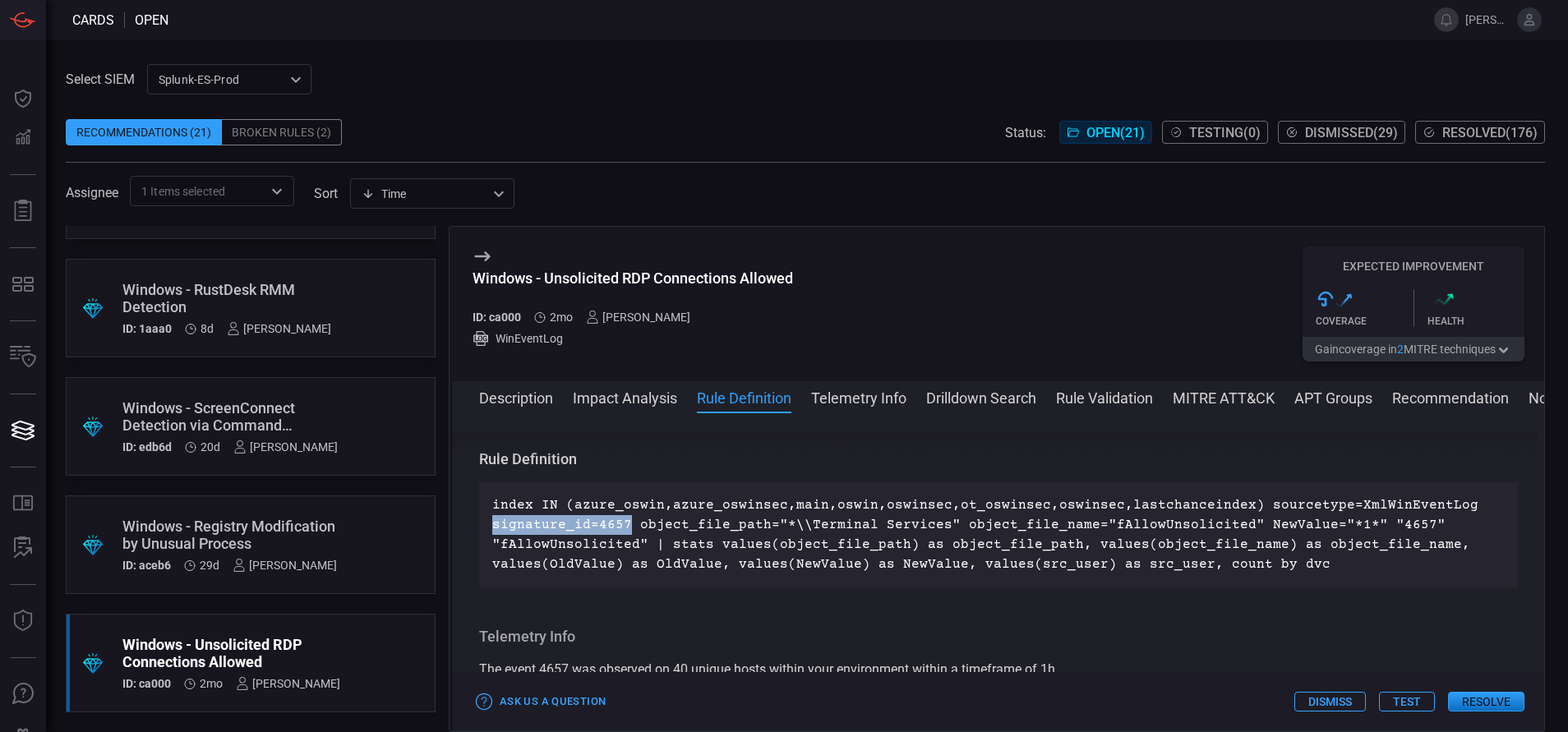
drag, startPoint x: 629, startPoint y: 527, endPoint x: 492, endPoint y: 530, distance: 137.0
click at [492, 530] on p "index IN (azure_oswin,azure_oswinsec,main,oswin,oswinsec,ot_oswinsec,oswinsec,l…" at bounding box center [999, 535] width 1012 height 79
copy p "signature_id=4657"
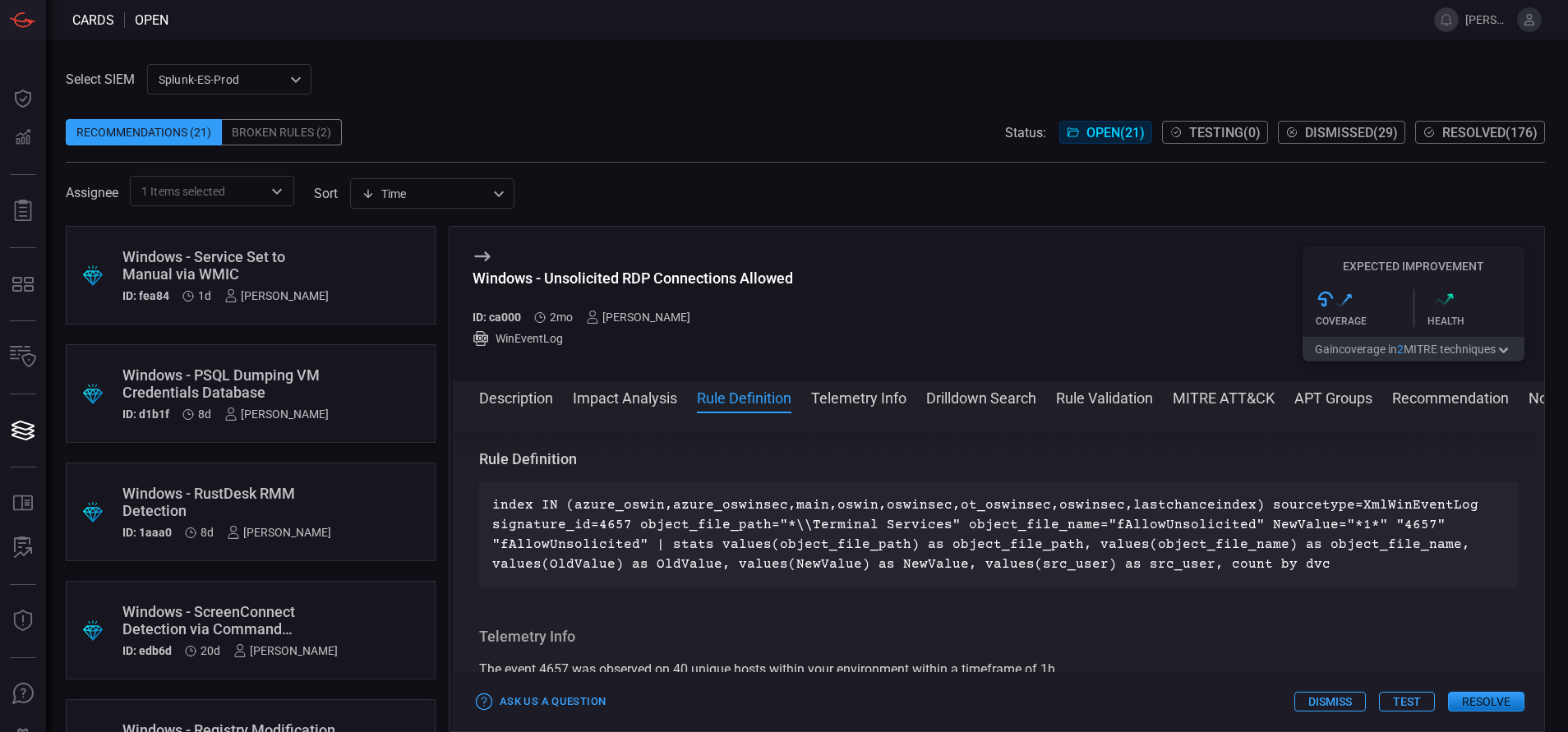
click at [284, 269] on div "Windows - Service Set to Manual via WMIC" at bounding box center [226, 266] width 206 height 35
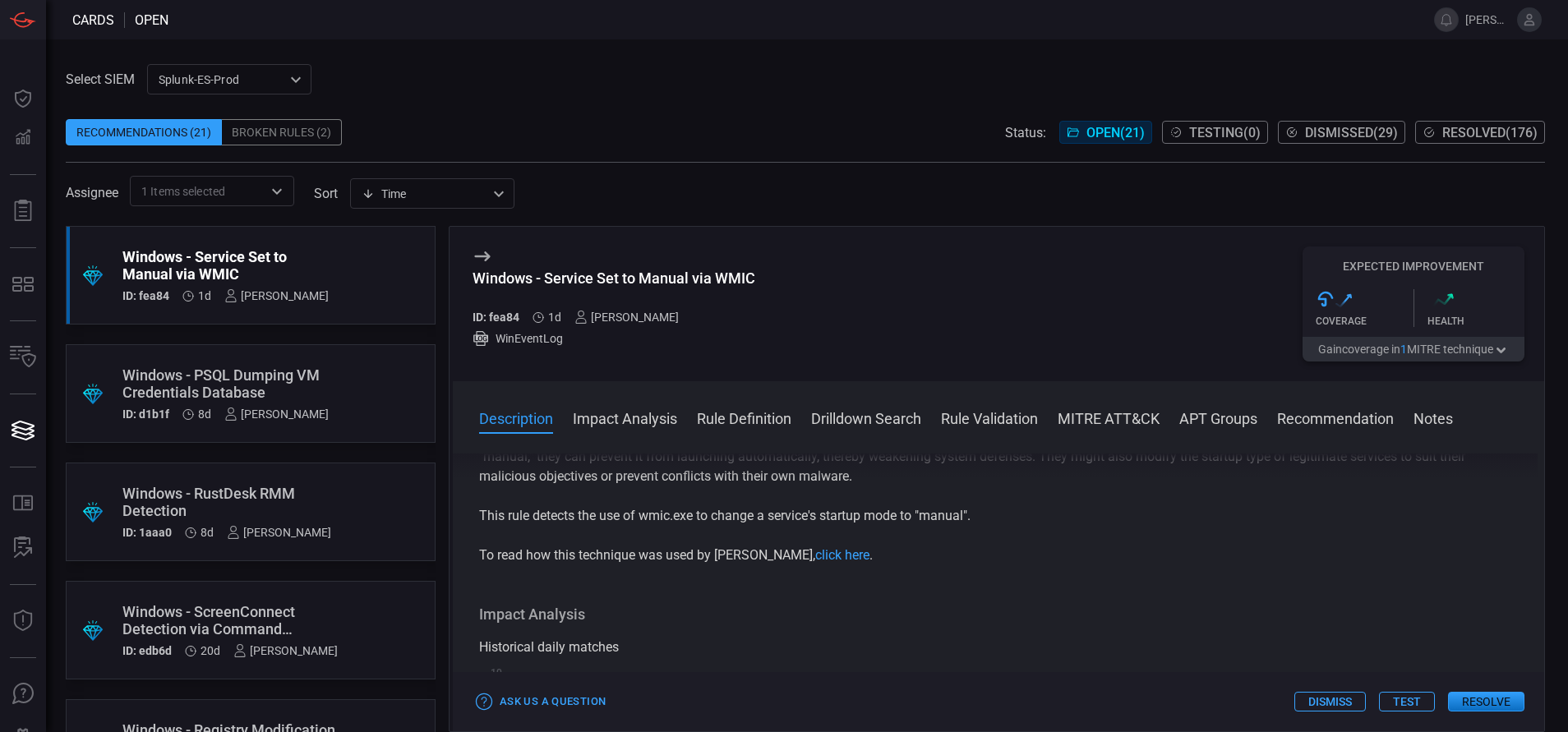
scroll to position [152, 0]
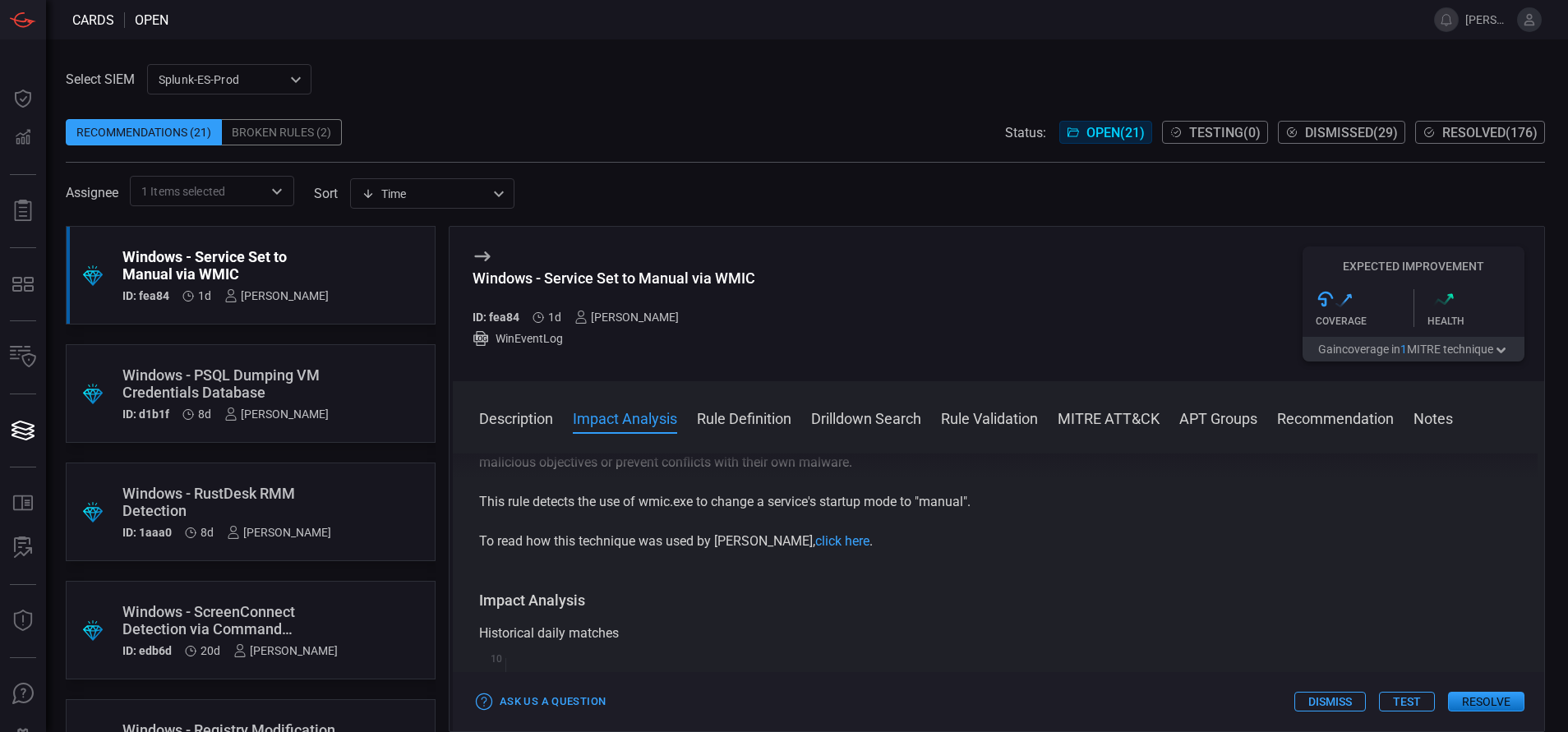
click at [769, 421] on button "Rule Definition" at bounding box center [743, 417] width 94 height 20
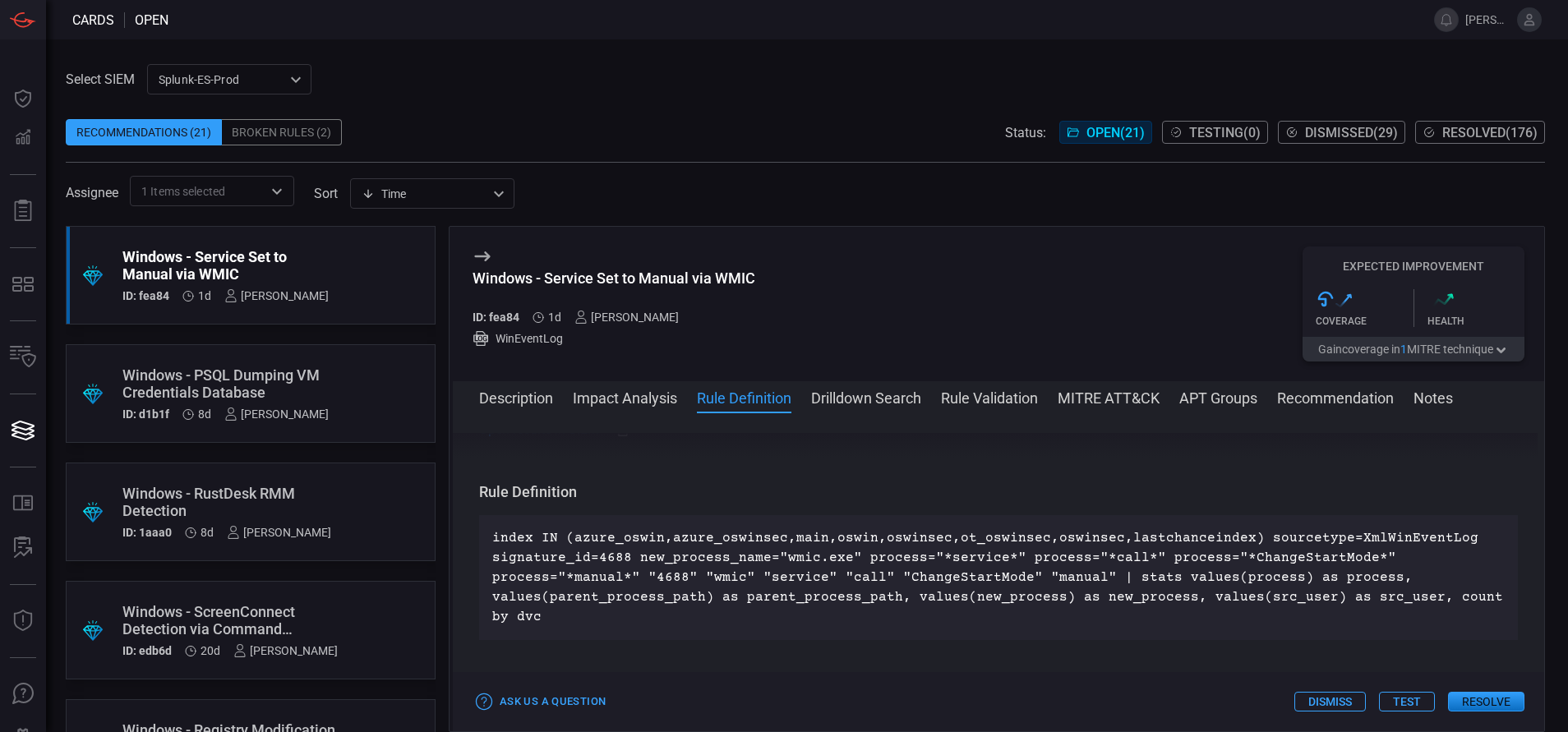
scroll to position [594, 0]
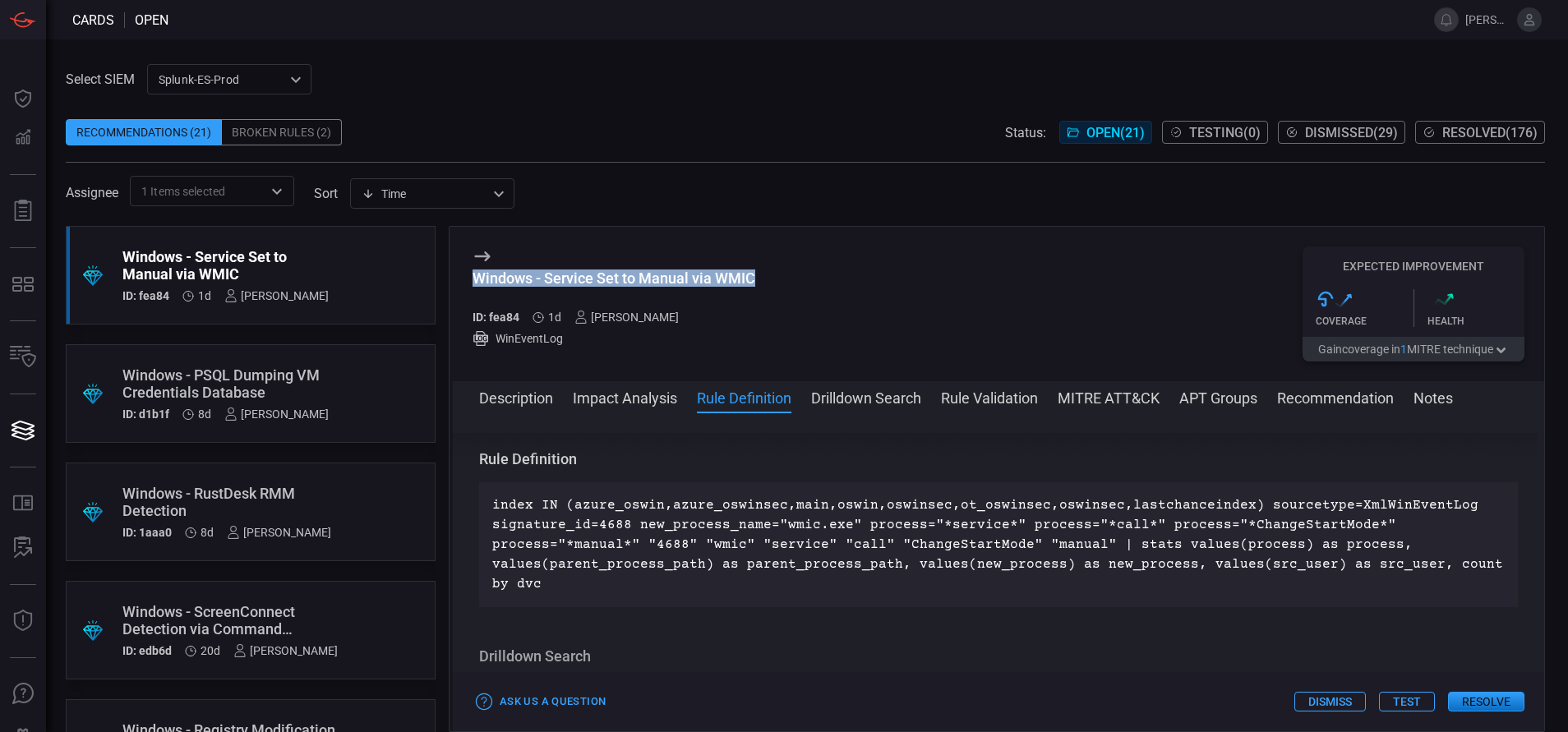
drag, startPoint x: 762, startPoint y: 276, endPoint x: 474, endPoint y: 280, distance: 288.0
click at [474, 280] on div "Windows - Service Set to Manual via WMIC ID: fea84 1d [PERSON_NAME] WinEventLog…" at bounding box center [998, 304] width 1091 height 155
copy div "Windows - Service Set to Manual via WMIC"
click at [1059, 397] on div "Description Impact Analysis Rule Definition Drilldown Search Rule Validation MI…" at bounding box center [1012, 396] width 1065 height 20
click at [1095, 392] on button "MITRE ATT&CK" at bounding box center [1109, 396] width 102 height 20
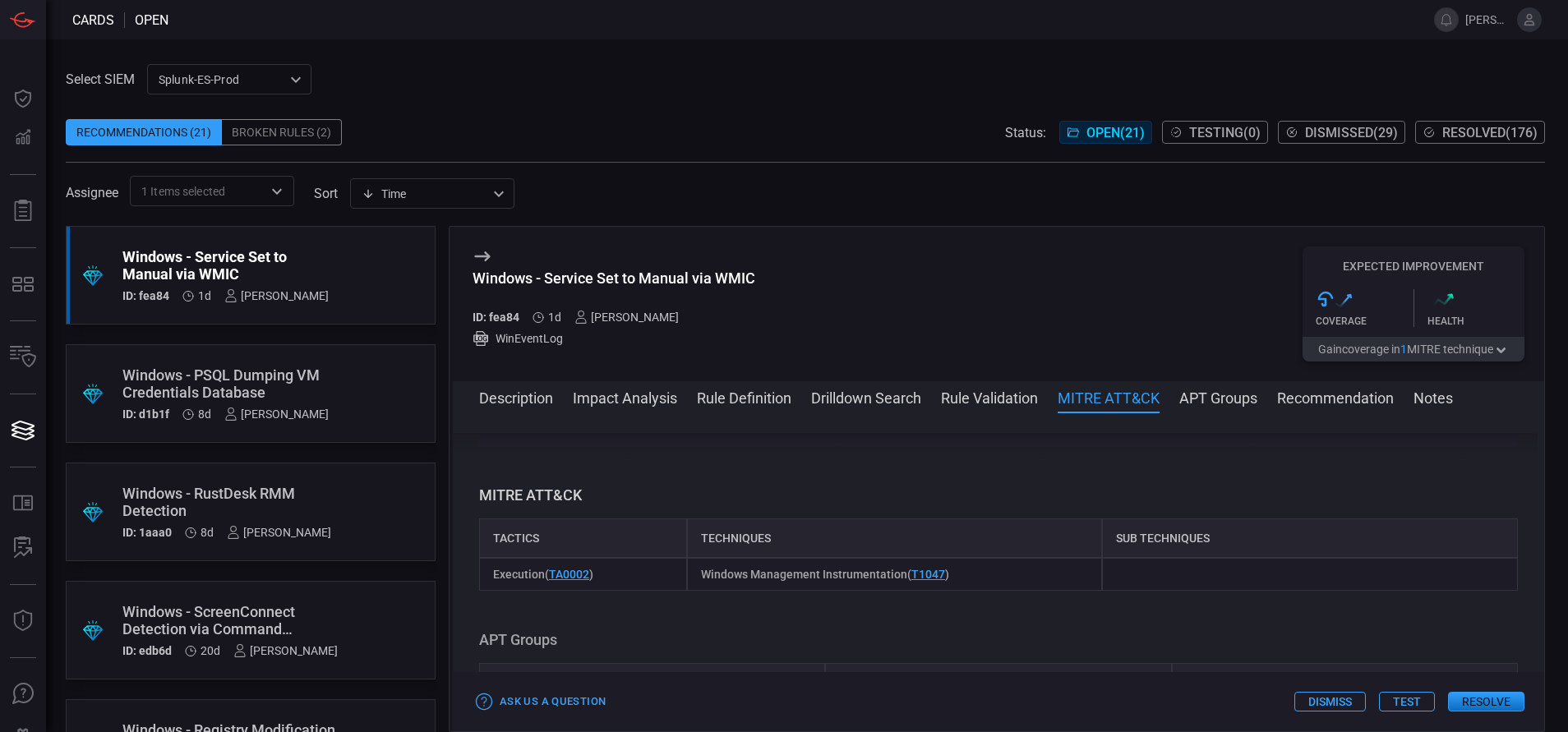
scroll to position [1120, 0]
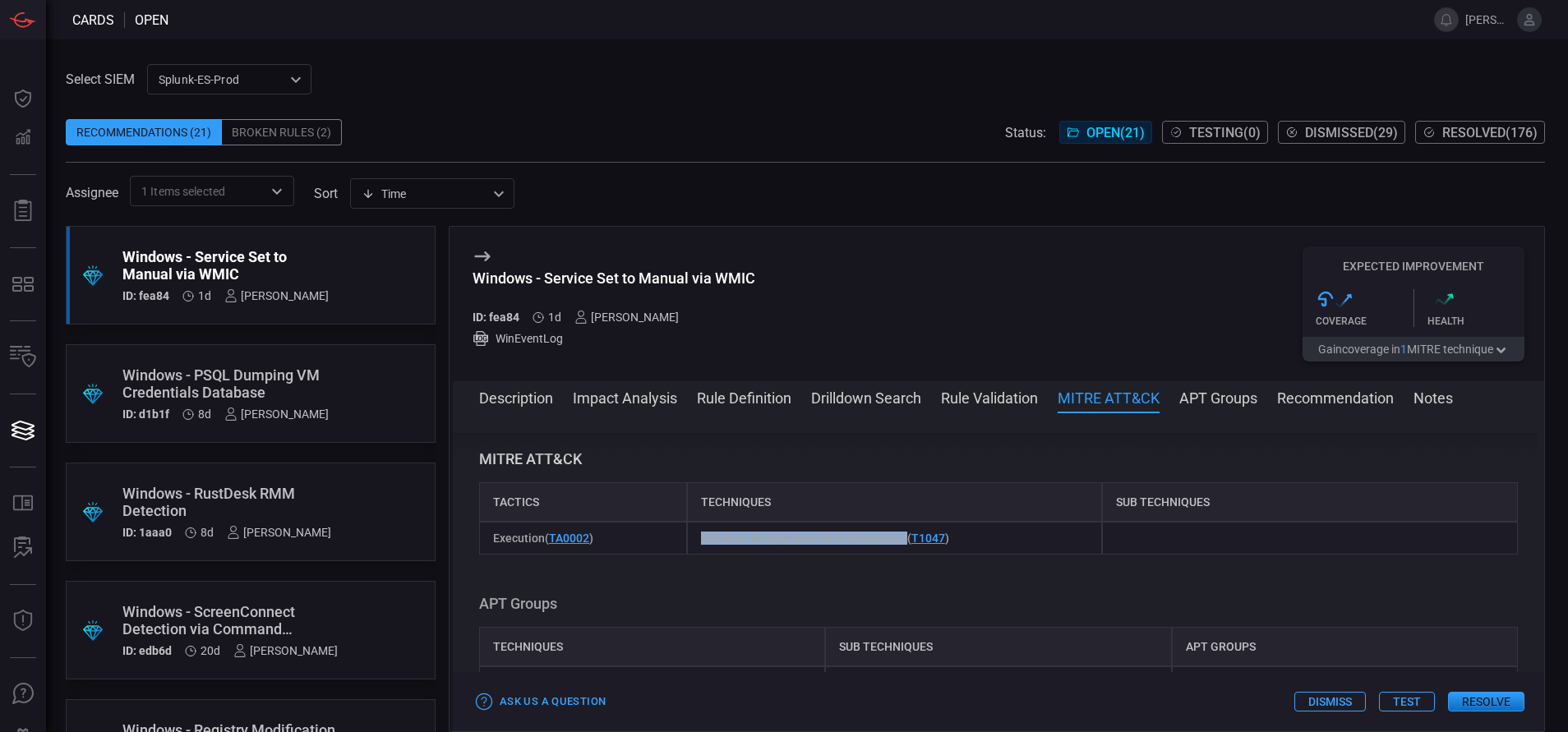
drag, startPoint x: 899, startPoint y: 536, endPoint x: 692, endPoint y: 541, distance: 207.1
click at [692, 541] on div "Windows Management Instrumentation ( T1047 )" at bounding box center [895, 538] width 416 height 33
copy span "Windows Management Instrumentation"
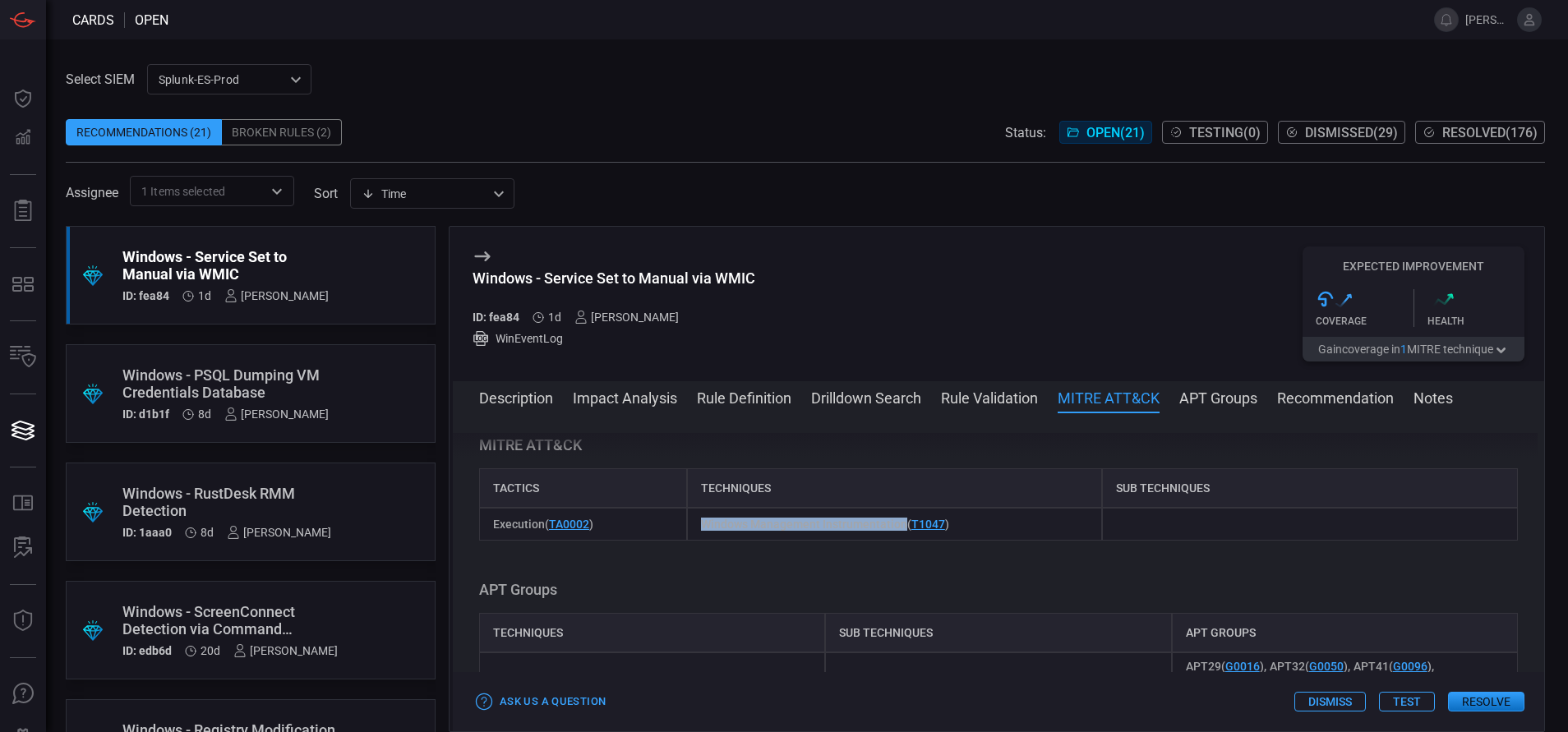
scroll to position [1135, 0]
click at [541, 404] on button "Description" at bounding box center [516, 396] width 74 height 20
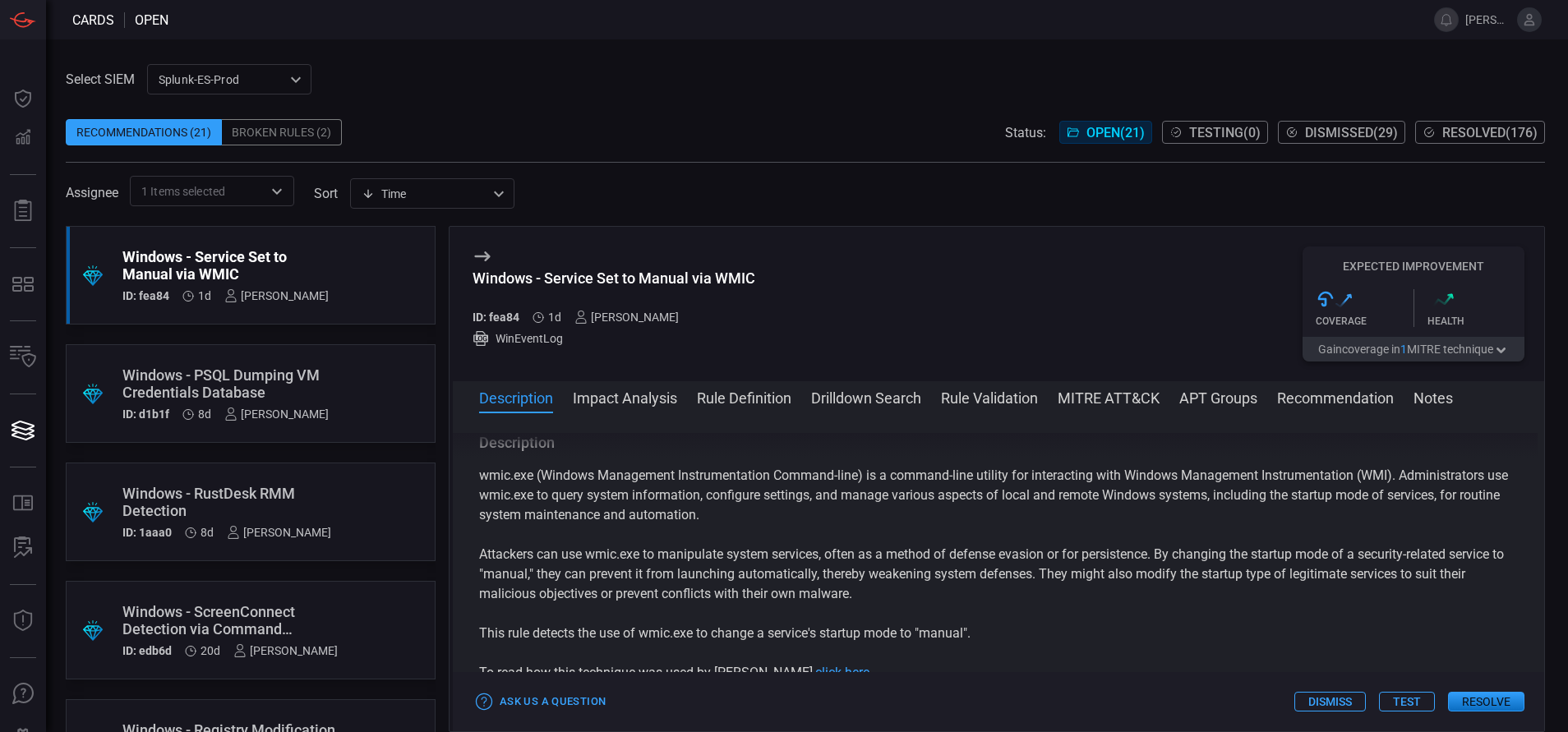
scroll to position [42, 0]
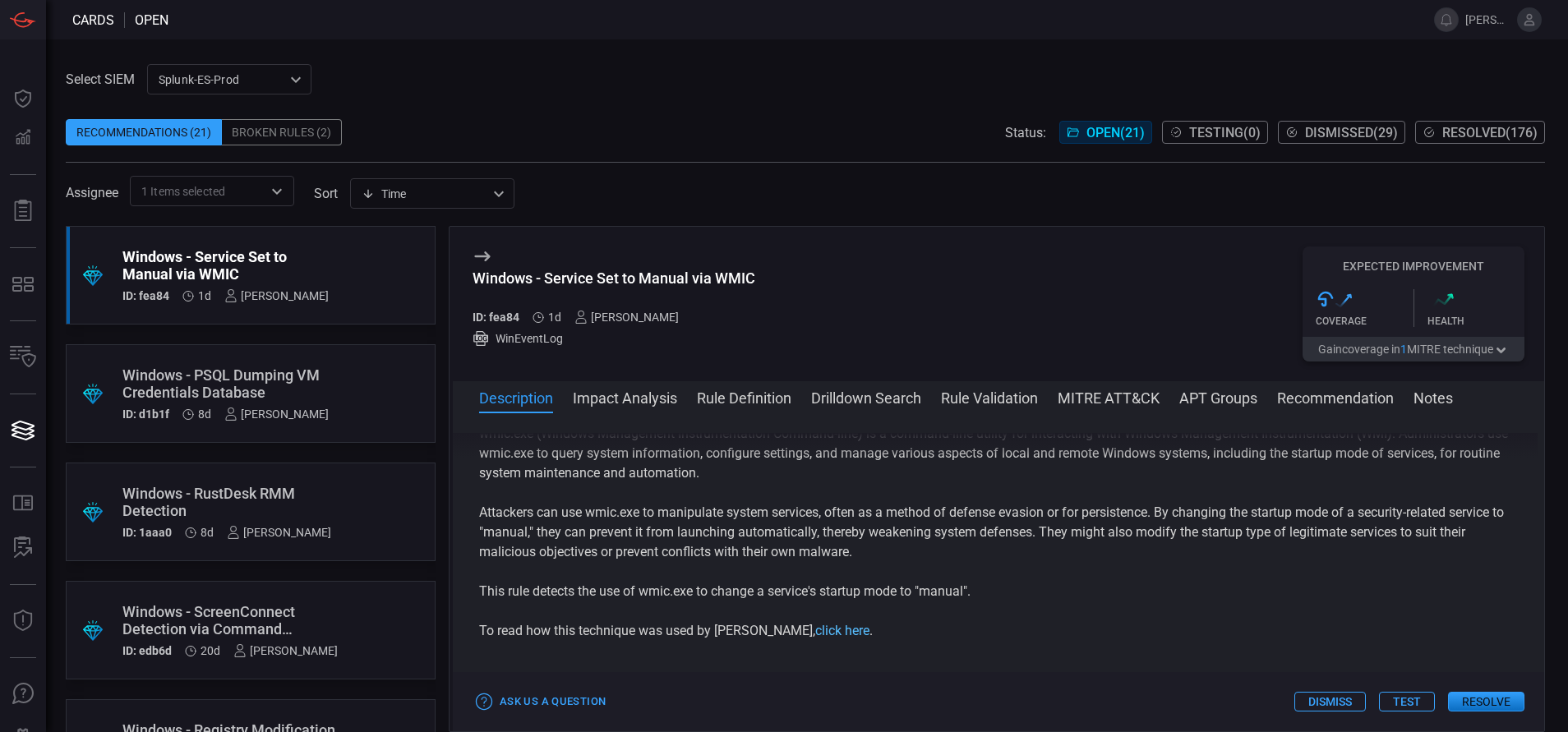
click at [815, 631] on link "click here" at bounding box center [842, 631] width 55 height 16
click at [775, 400] on button "Rule Definition" at bounding box center [743, 396] width 94 height 20
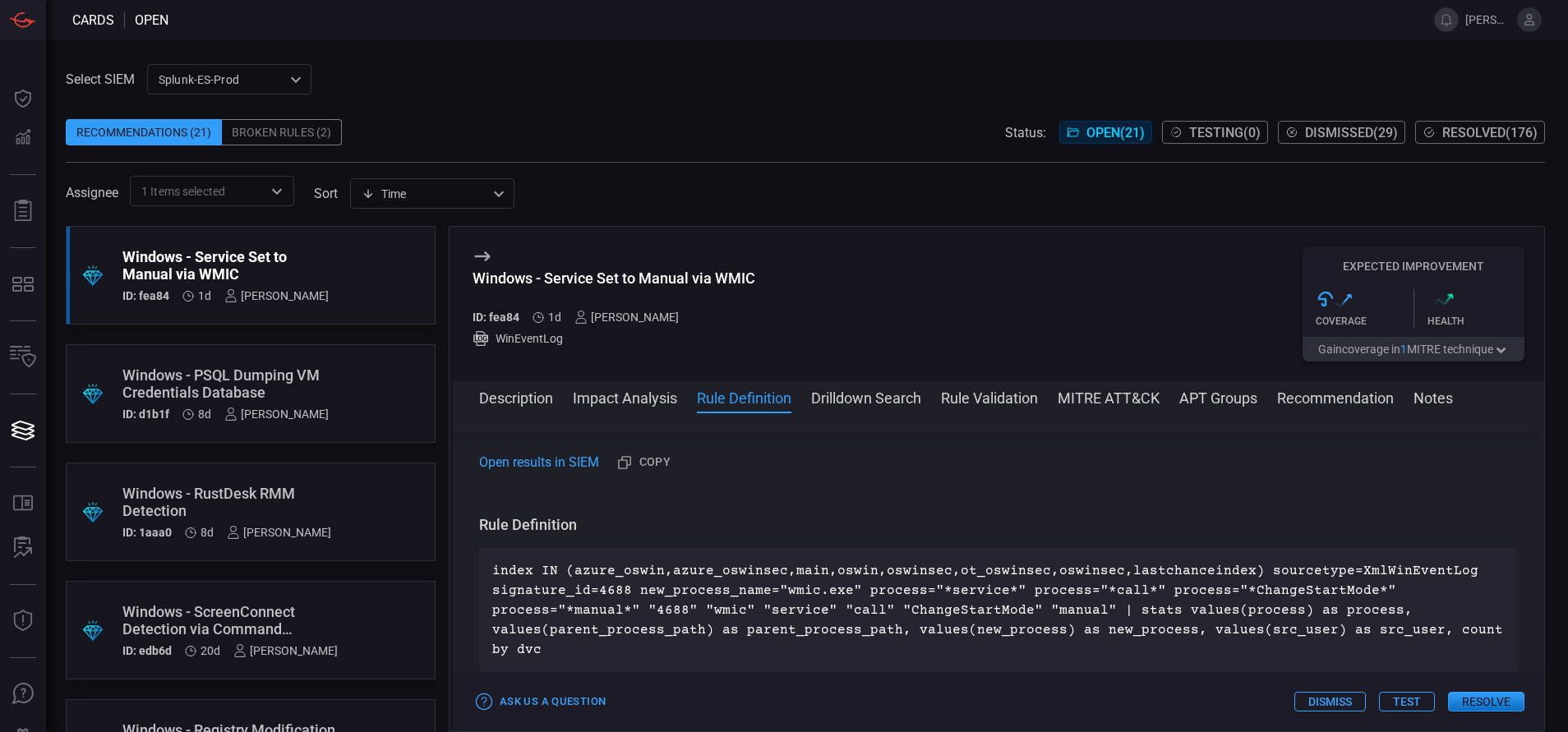
scroll to position [594, 0]
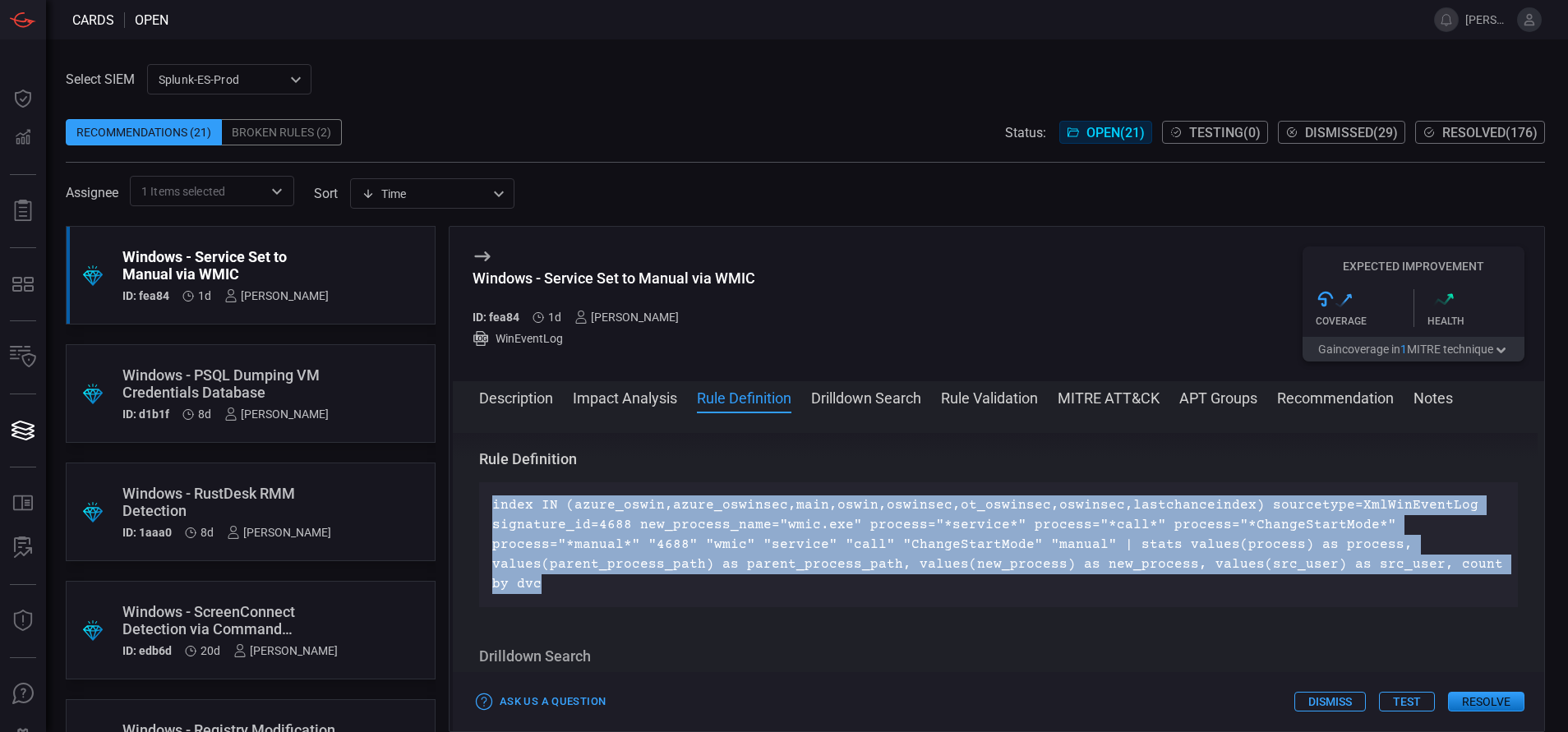
drag, startPoint x: 537, startPoint y: 584, endPoint x: 471, endPoint y: 504, distance: 103.7
click at [471, 504] on div "Description wmic.exe (Windows Management Instrumentation Command-line) is a com…" at bounding box center [998, 568] width 1091 height 272
copy p "index IN (azure_oswin,azure_oswinsec,main,oswin,oswinsec,ot_oswinsec,oswinsec,l…"
click at [896, 392] on button "Drilldown Search" at bounding box center [865, 396] width 110 height 20
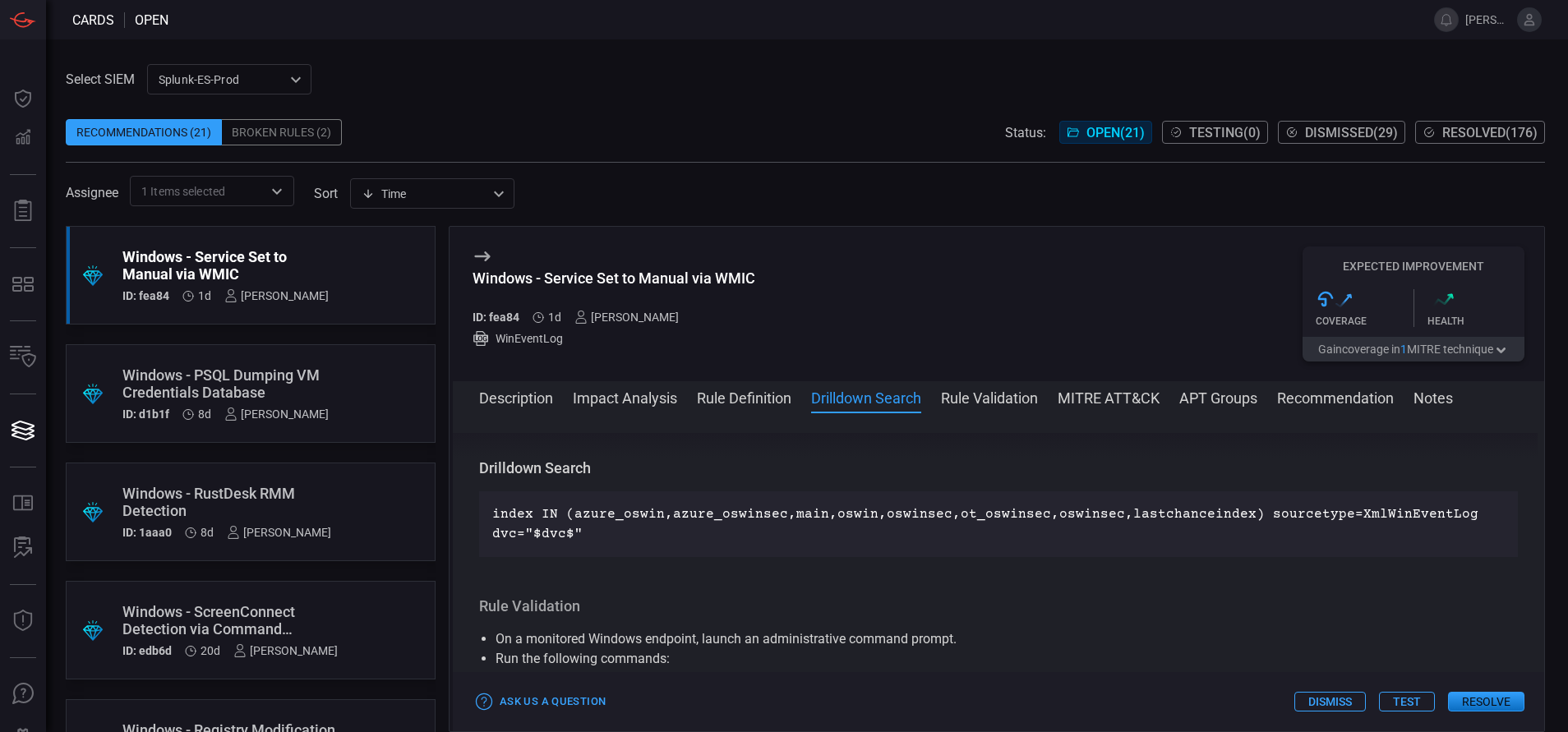
scroll to position [792, 0]
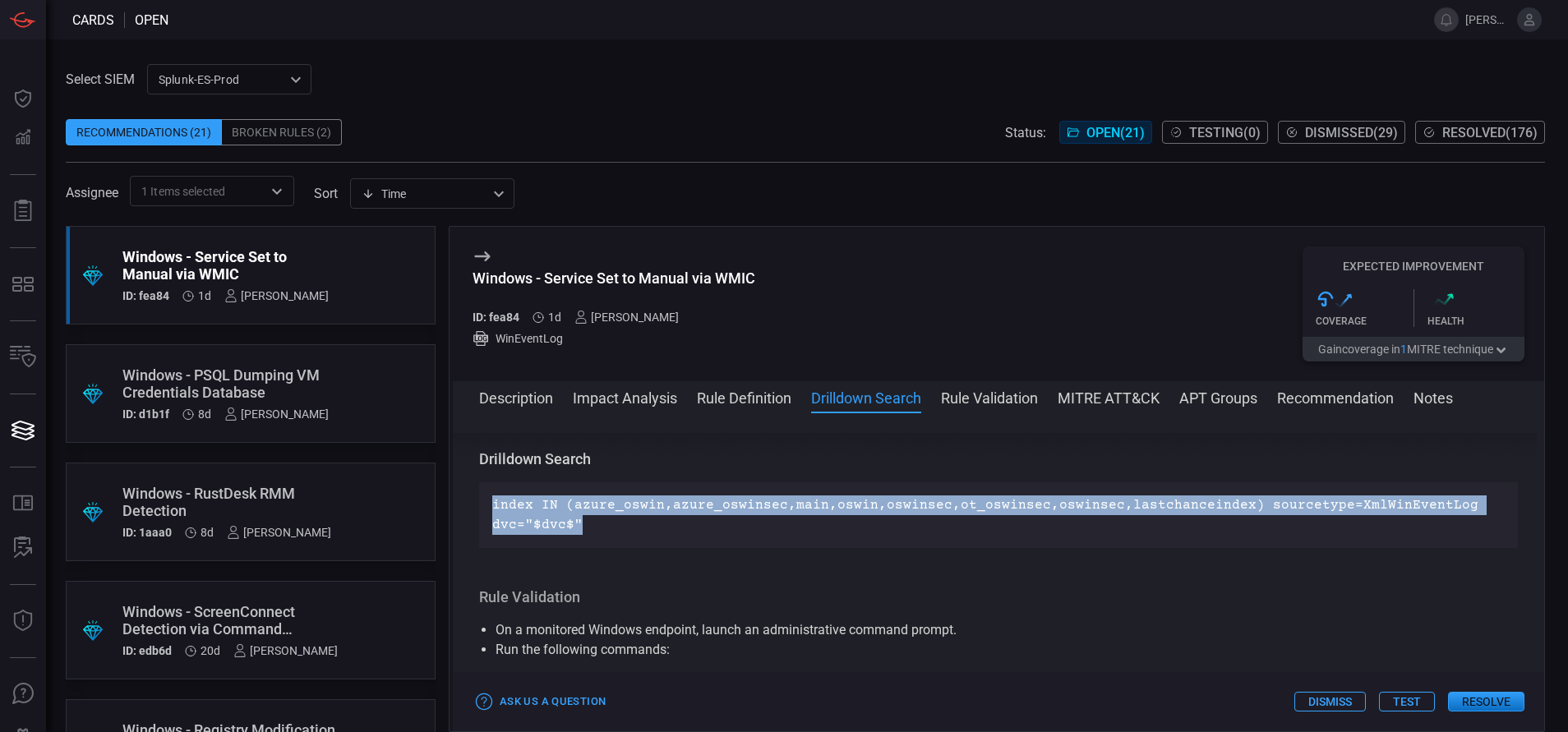
drag, startPoint x: 589, startPoint y: 523, endPoint x: 480, endPoint y: 500, distance: 111.4
click at [480, 500] on div "index IN (azure_oswin,azure_oswinsec,main,oswin,oswinsec,ot_oswinsec,oswinsec,l…" at bounding box center [999, 515] width 1038 height 66
copy p "index IN (azure_oswin,azure_oswinsec,main,oswin,oswinsec,ot_oswinsec,oswinsec,l…"
click at [747, 399] on button "Rule Definition" at bounding box center [743, 396] width 94 height 20
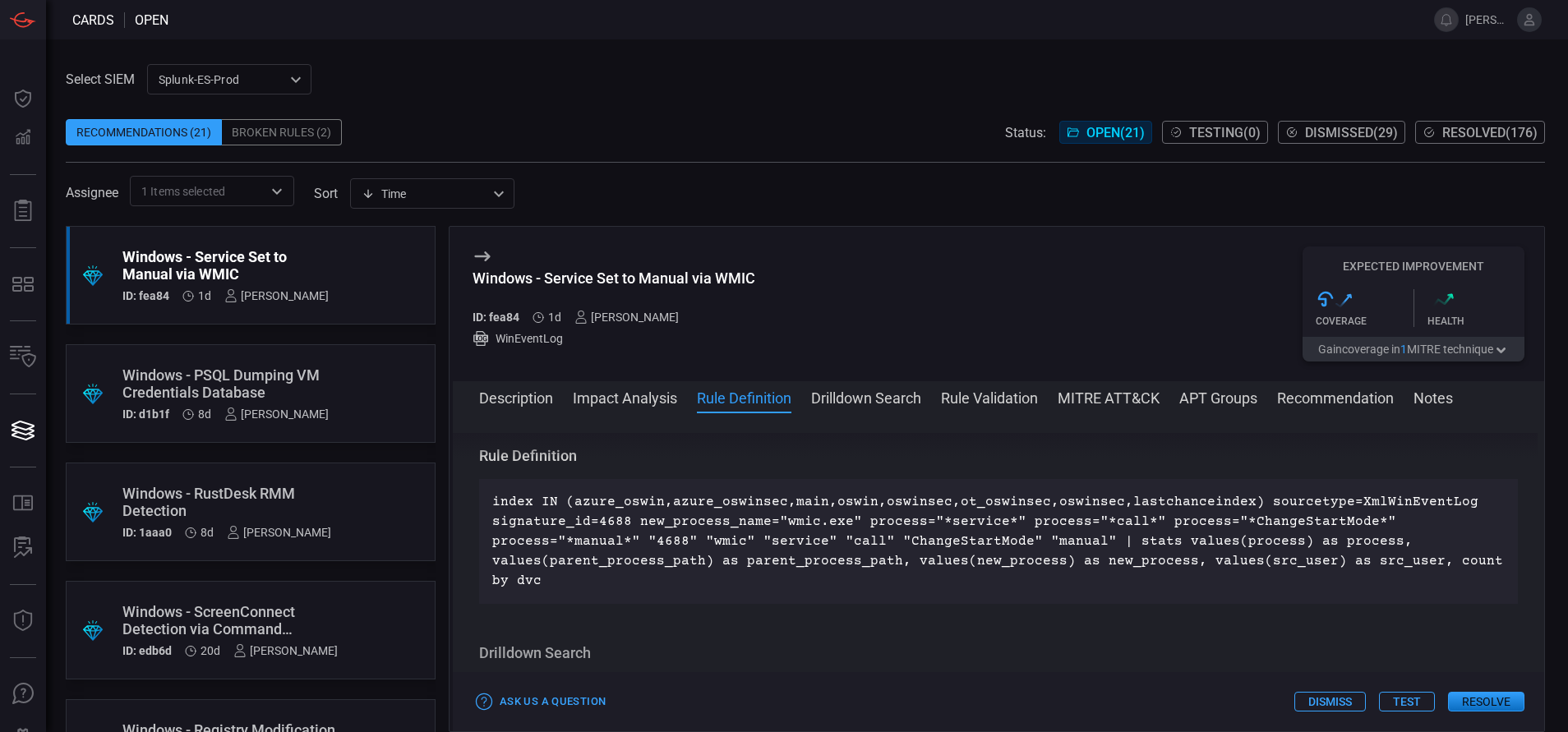
scroll to position [594, 0]
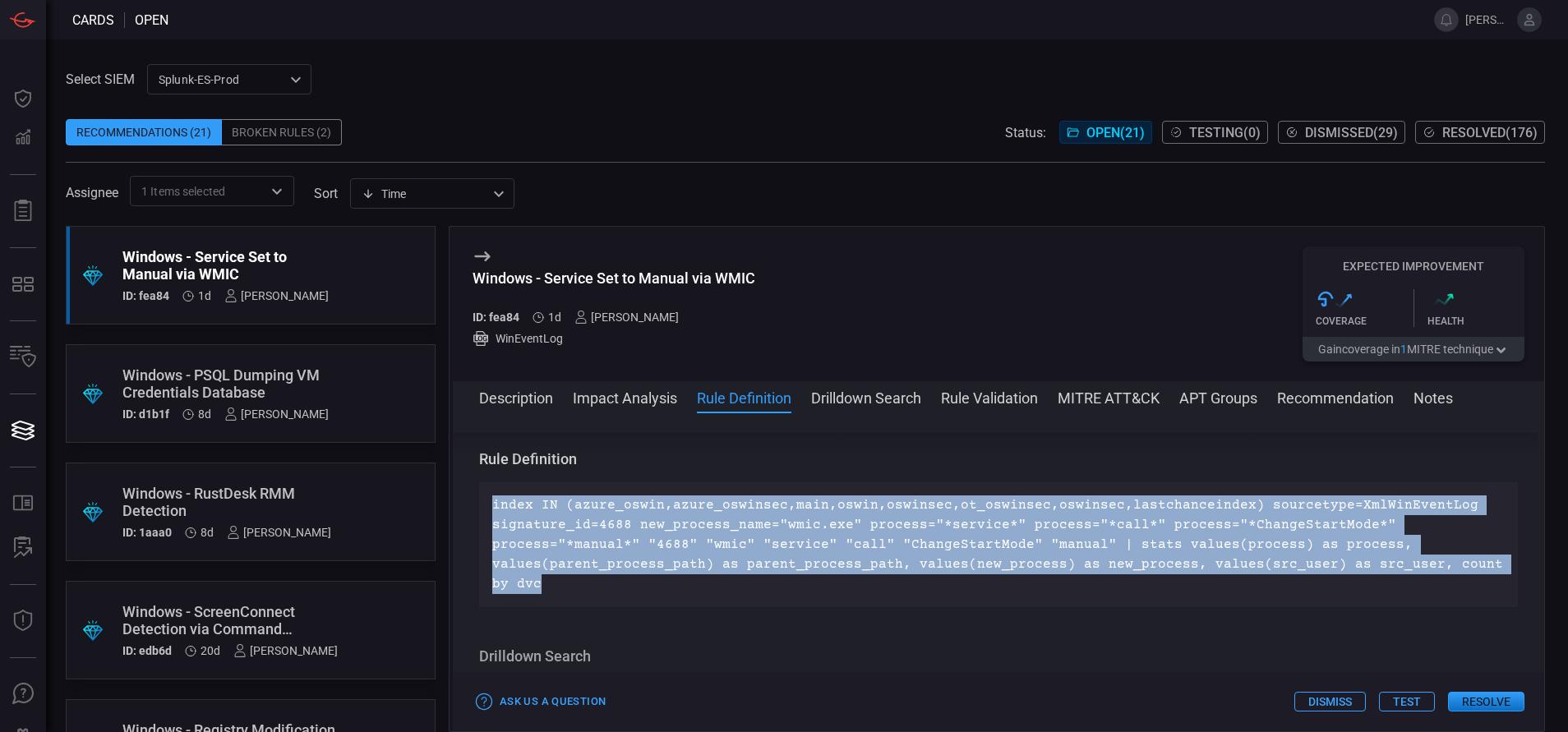
drag, startPoint x: 529, startPoint y: 590, endPoint x: 482, endPoint y: 500, distance: 101.5
click at [482, 500] on div "index IN (azure_oswin,azure_oswinsec,main,oswin,oswinsec,ot_oswinsec,oswinsec,l…" at bounding box center [999, 544] width 1038 height 125
copy p "index IN (azure_oswin,azure_oswinsec,main,oswin,oswinsec,ot_oswinsec,oswinsec,l…"
